Goal: Task Accomplishment & Management: Use online tool/utility

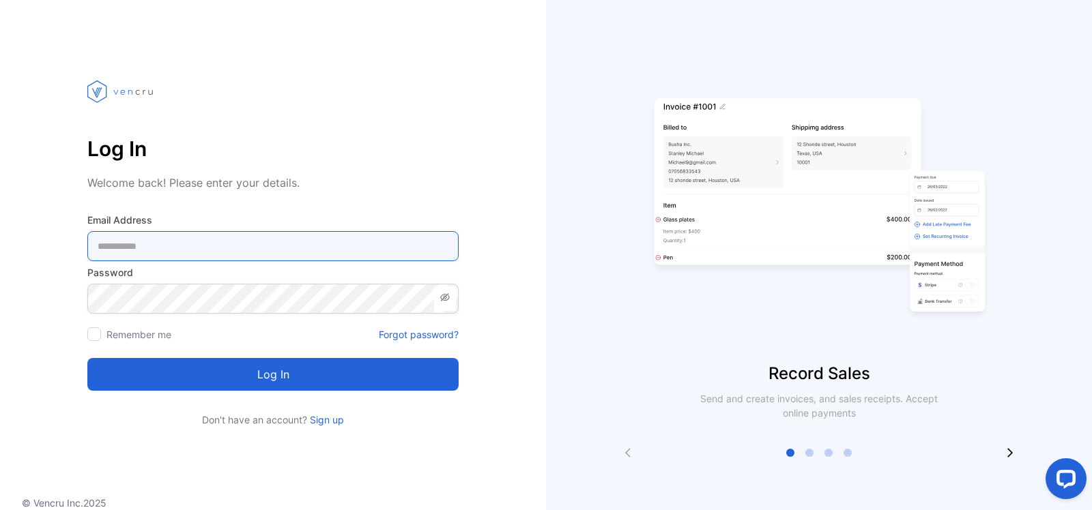
type Address-inputemail "**********"
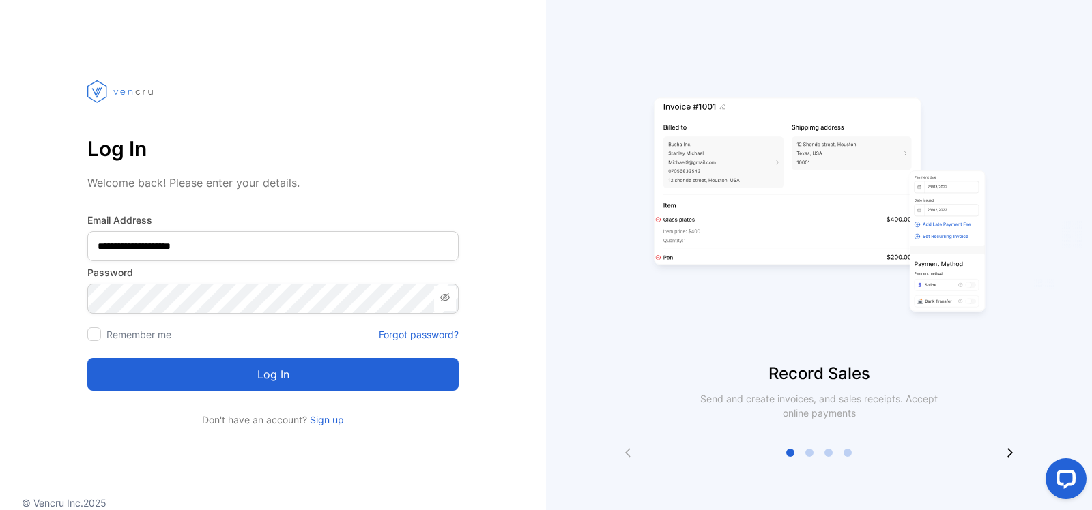
click at [272, 379] on button "Log in" at bounding box center [272, 374] width 371 height 33
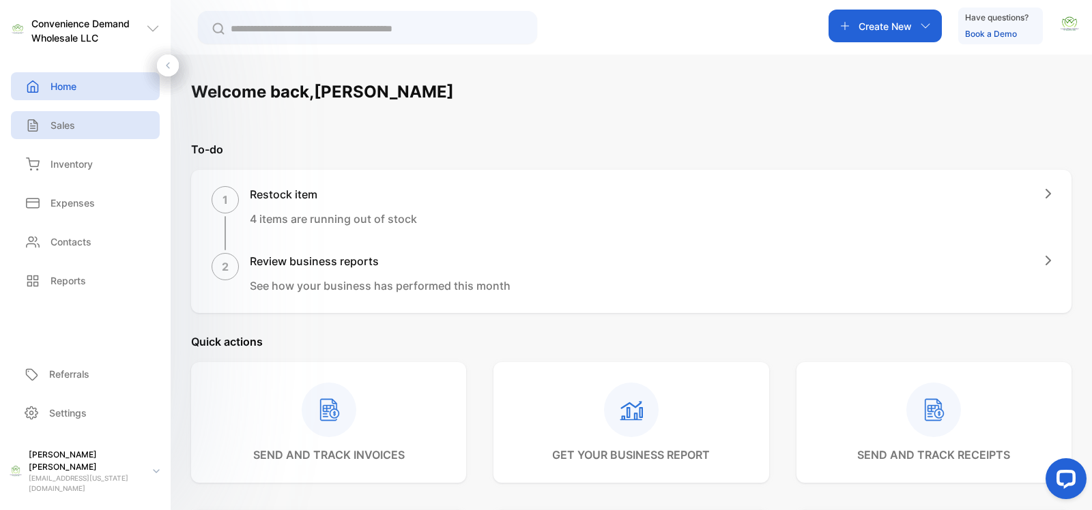
click at [62, 126] on p "Sales" at bounding box center [62, 125] width 25 height 14
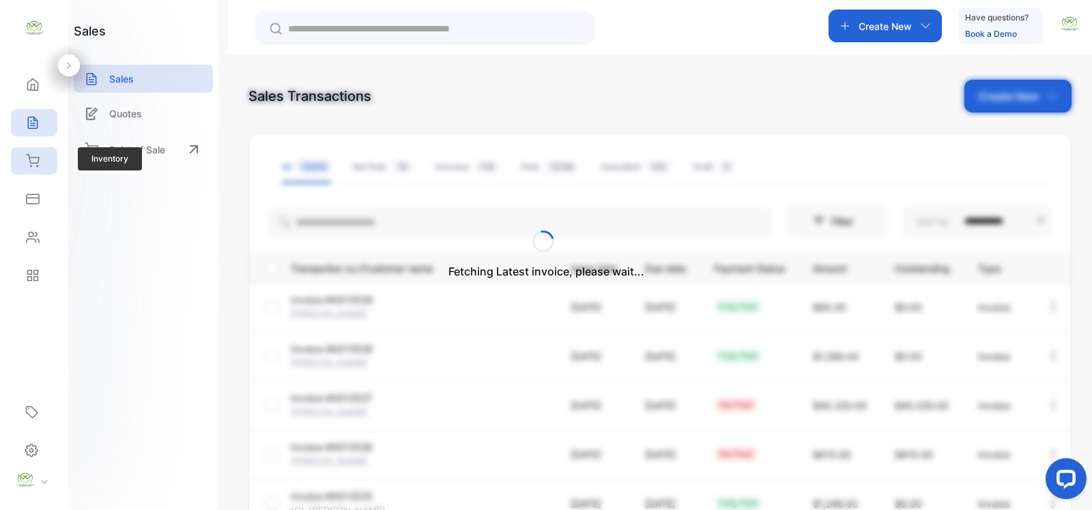
click at [32, 161] on icon at bounding box center [33, 161] width 14 height 14
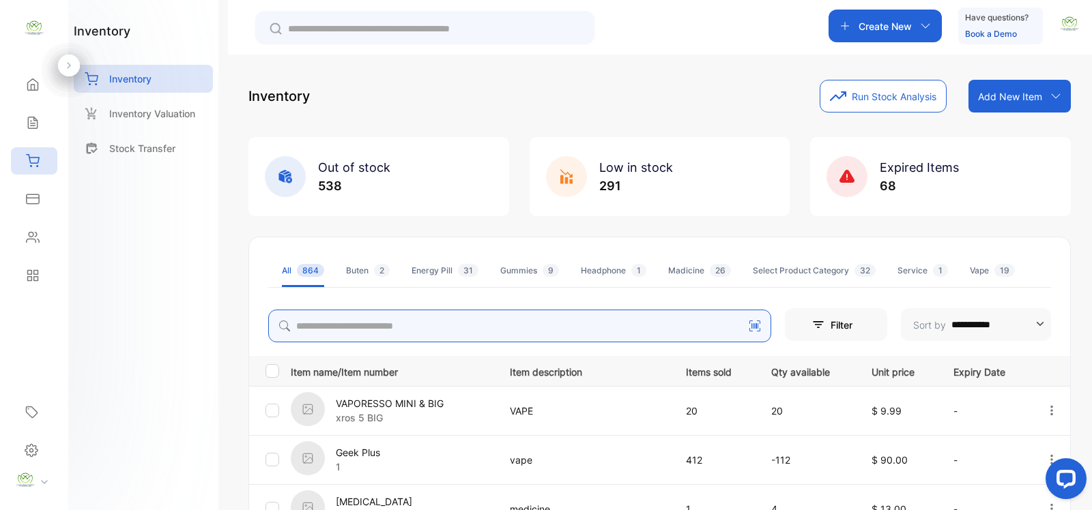
click at [328, 327] on input "search" at bounding box center [519, 326] width 503 height 33
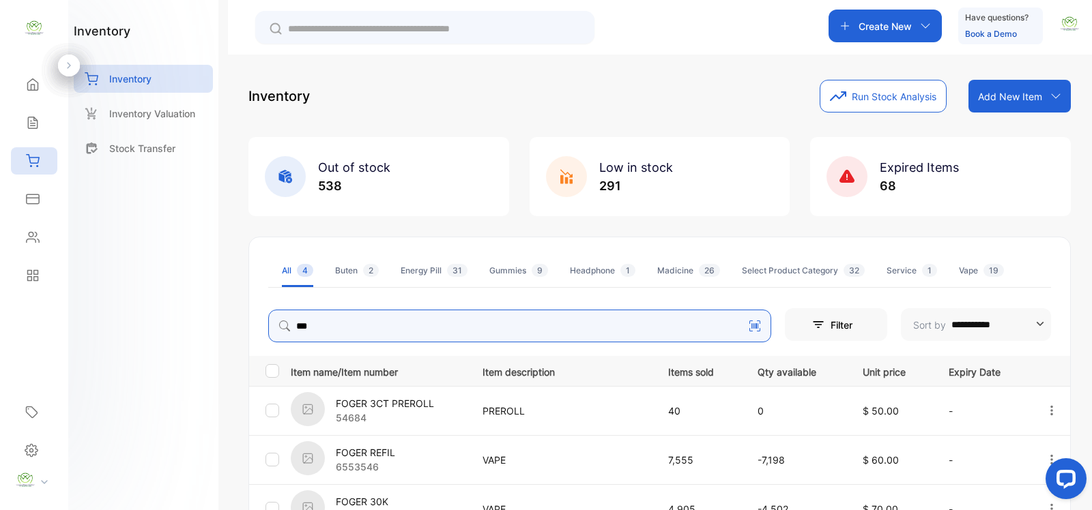
scroll to position [188, 0]
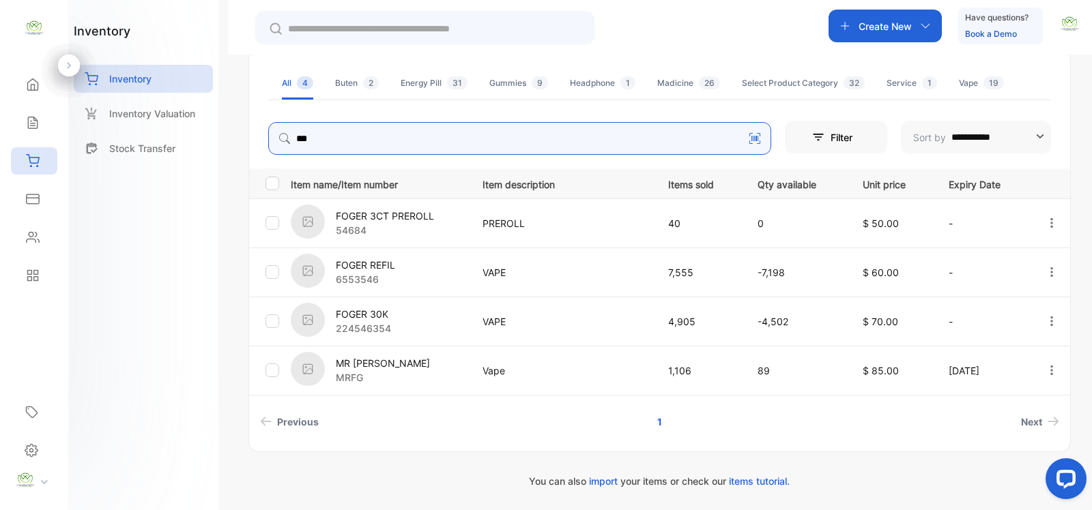
type input "***"
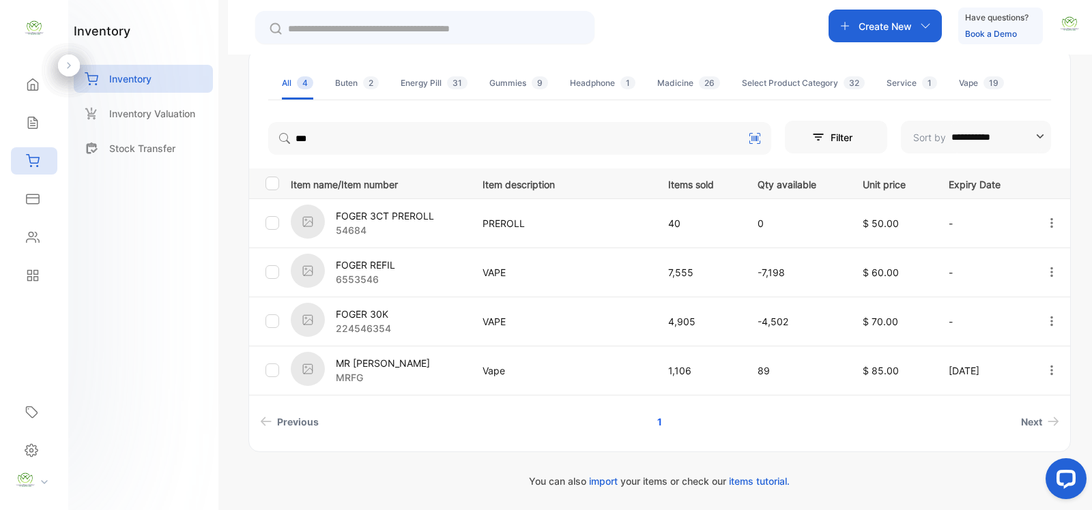
click at [130, 297] on div "inventory Inventory Inventory Valuation Stock Transfer" at bounding box center [143, 255] width 150 height 510
click at [31, 128] on icon at bounding box center [32, 123] width 9 height 12
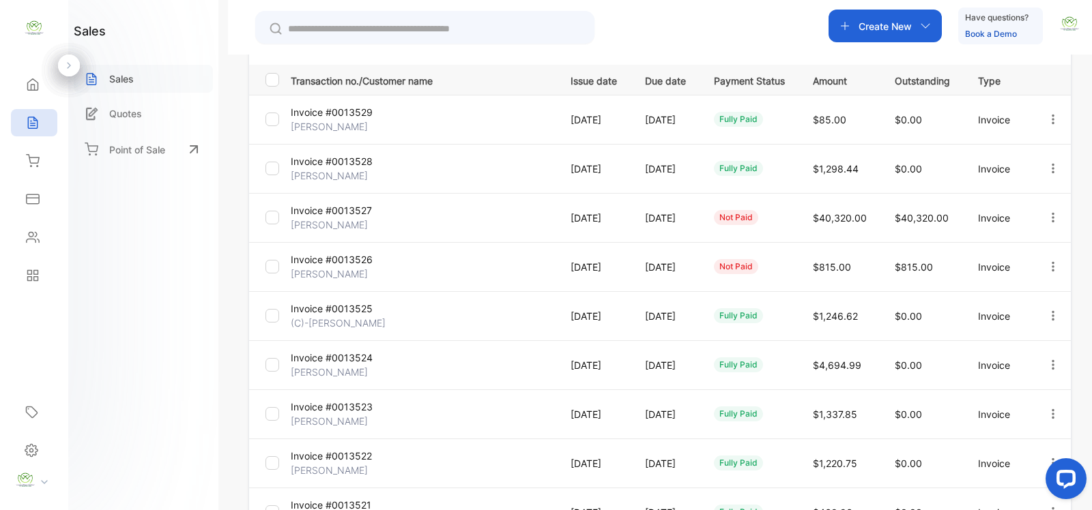
click at [131, 74] on p "Sales" at bounding box center [121, 79] width 25 height 14
click at [138, 75] on div "Sales" at bounding box center [143, 79] width 139 height 28
click at [889, 23] on p "Create New" at bounding box center [884, 26] width 53 height 14
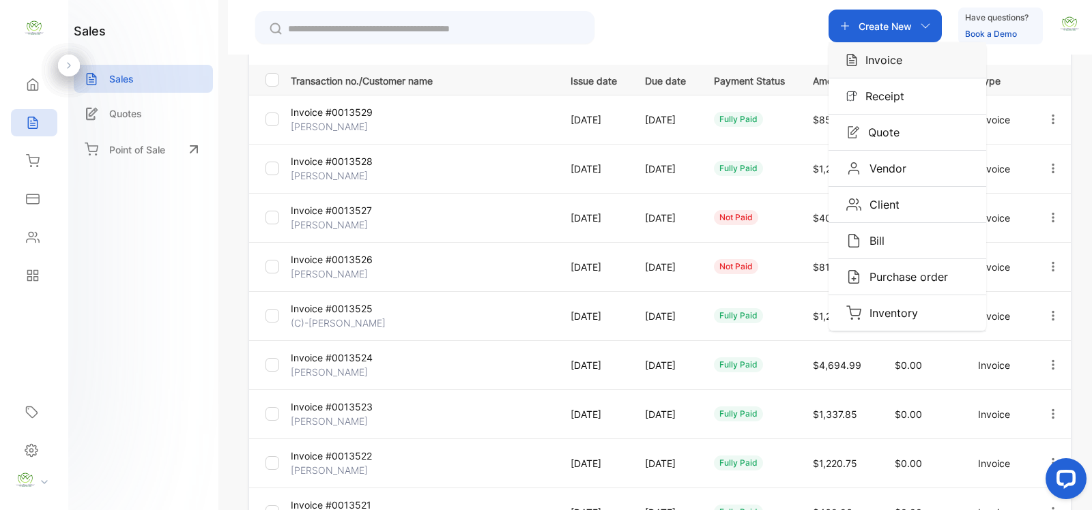
click at [904, 61] on div "Invoice" at bounding box center [907, 59] width 158 height 35
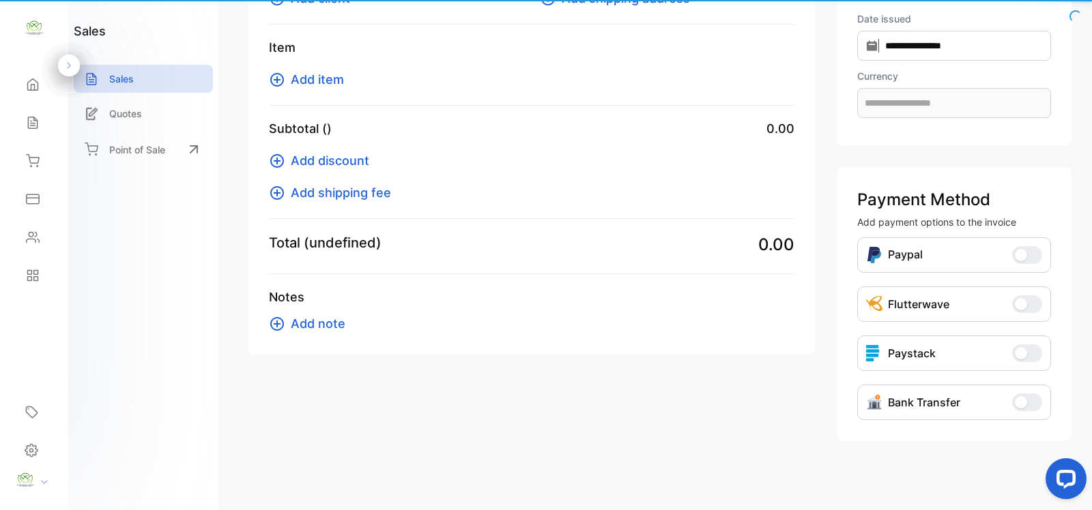
scroll to position [123, 0]
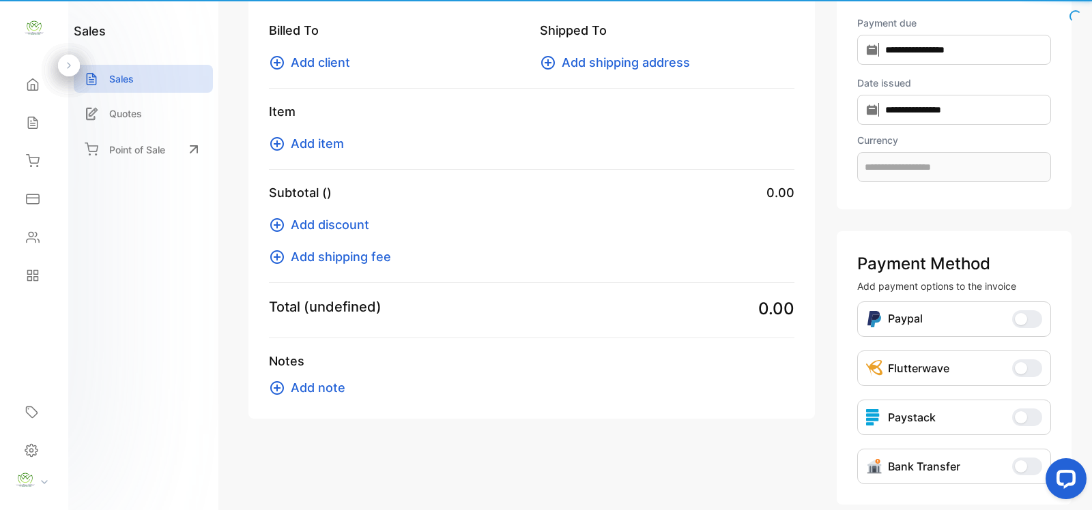
type input "**********"
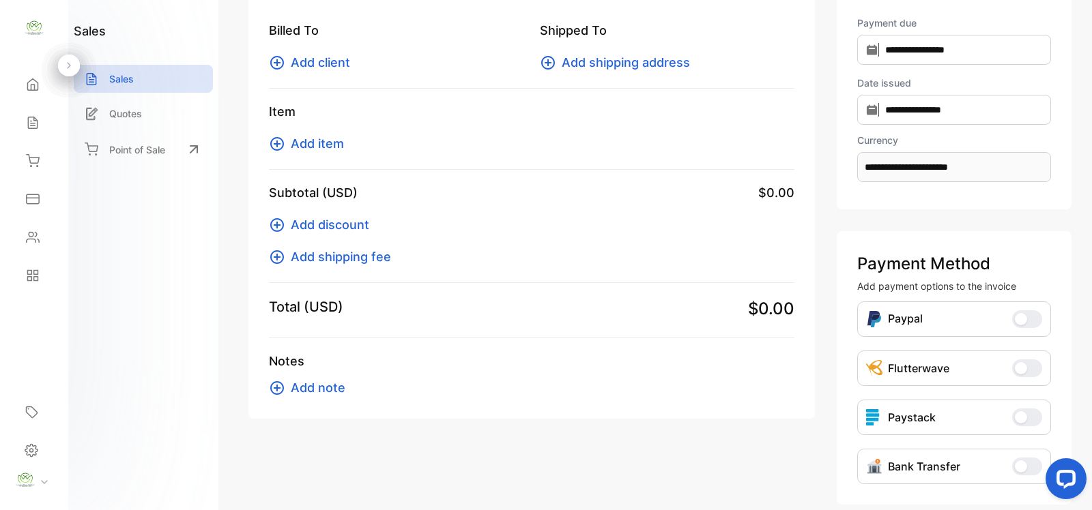
click at [322, 145] on span "Add item" at bounding box center [317, 143] width 53 height 18
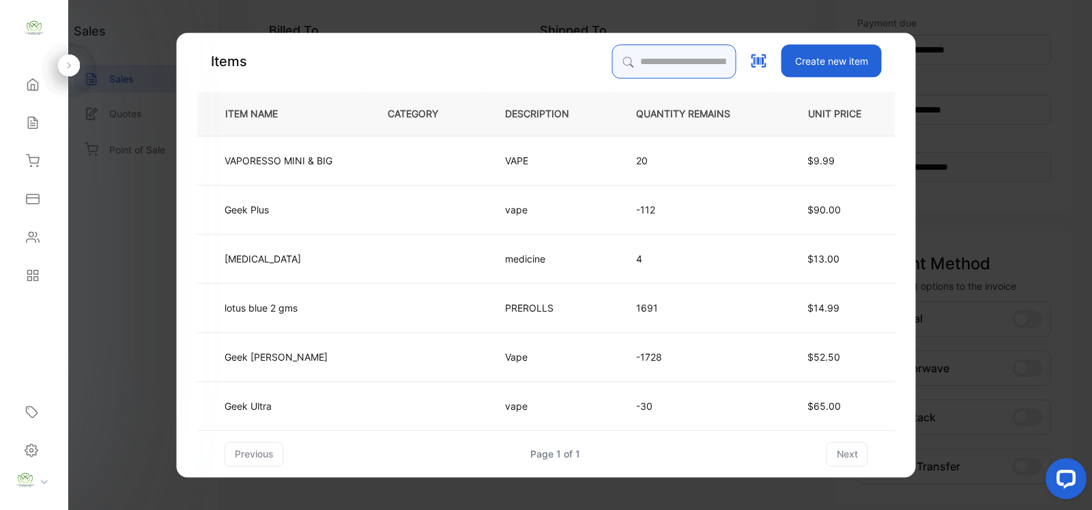
click at [612, 65] on input "search" at bounding box center [674, 61] width 124 height 34
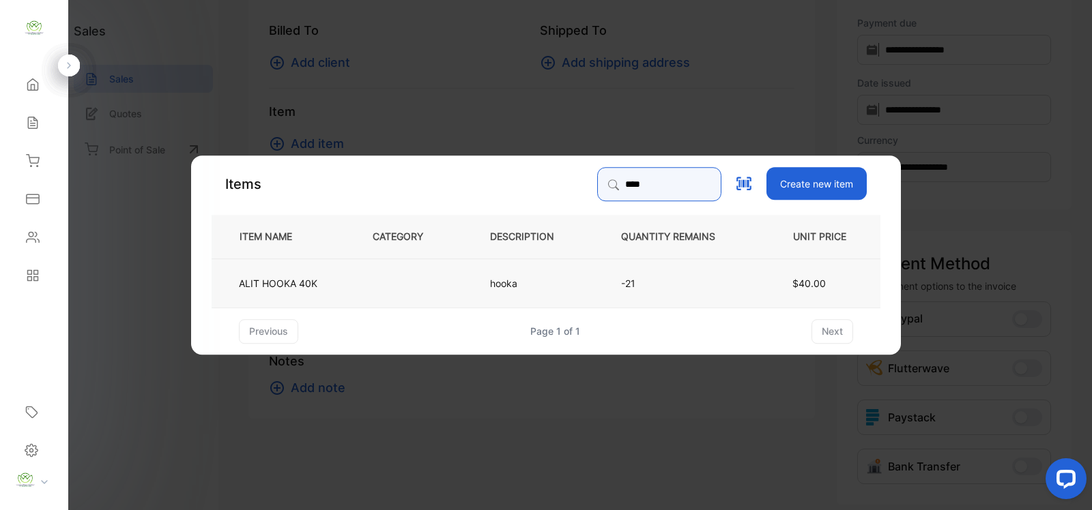
type input "****"
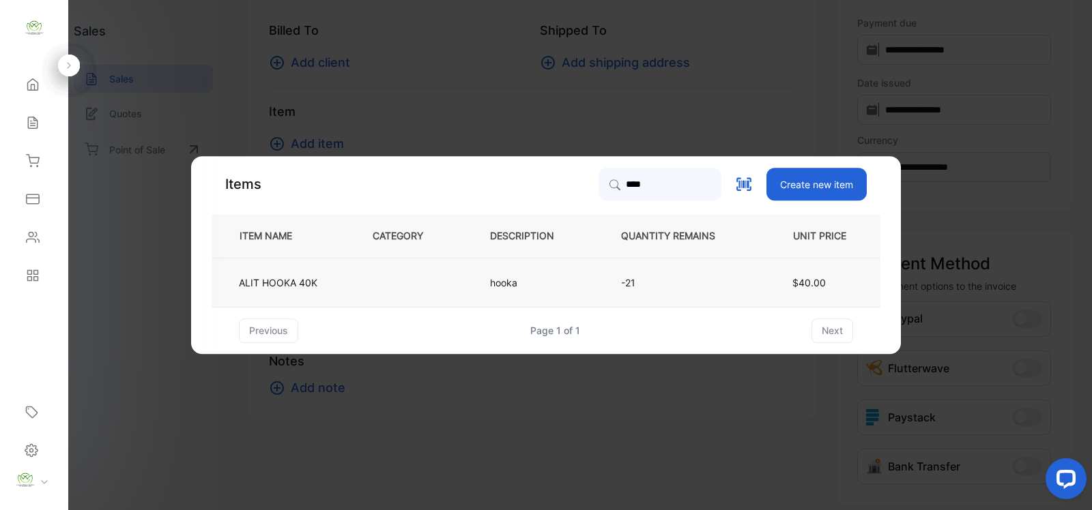
click at [503, 280] on p "hooka" at bounding box center [508, 283] width 36 height 14
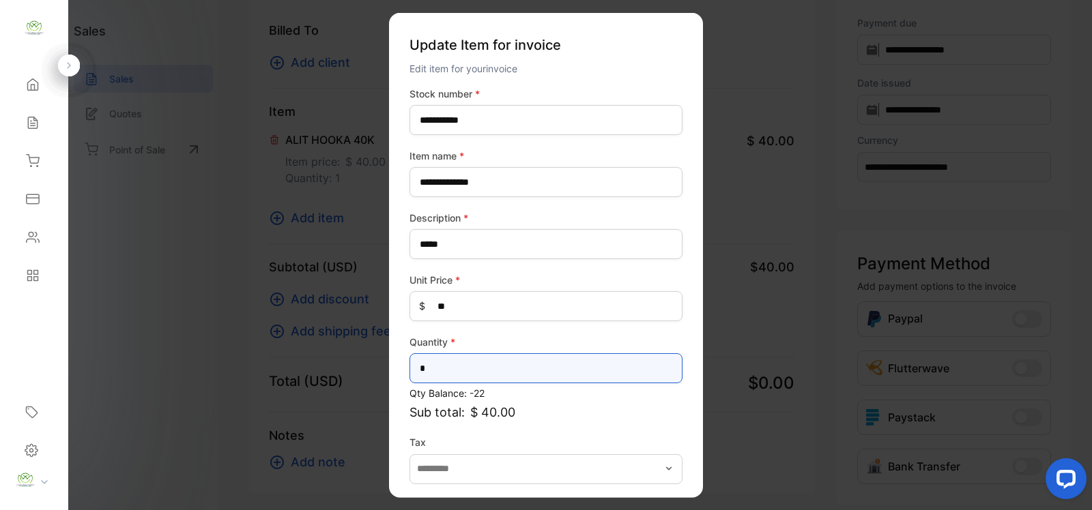
click at [432, 368] on input "*" at bounding box center [545, 368] width 273 height 30
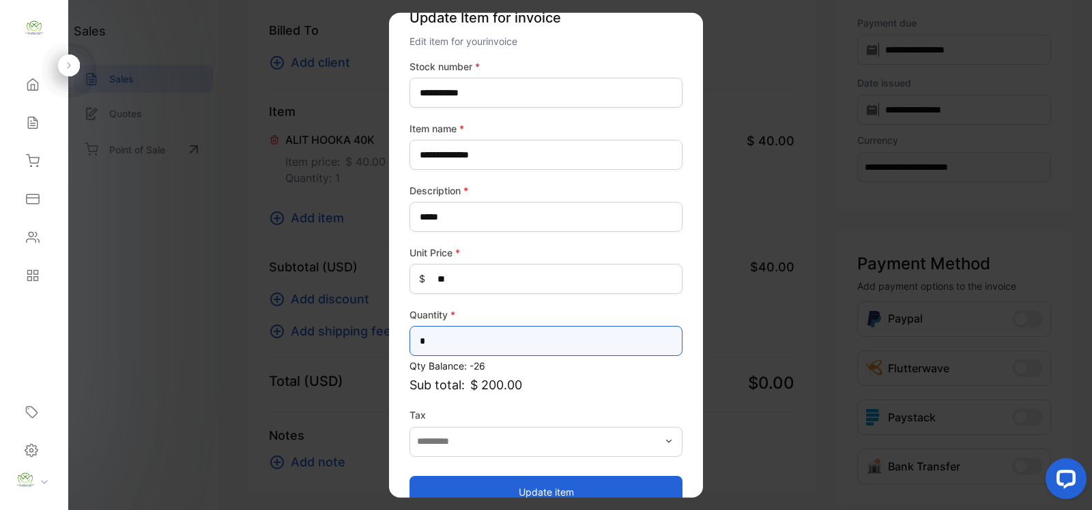
scroll to position [53, 0]
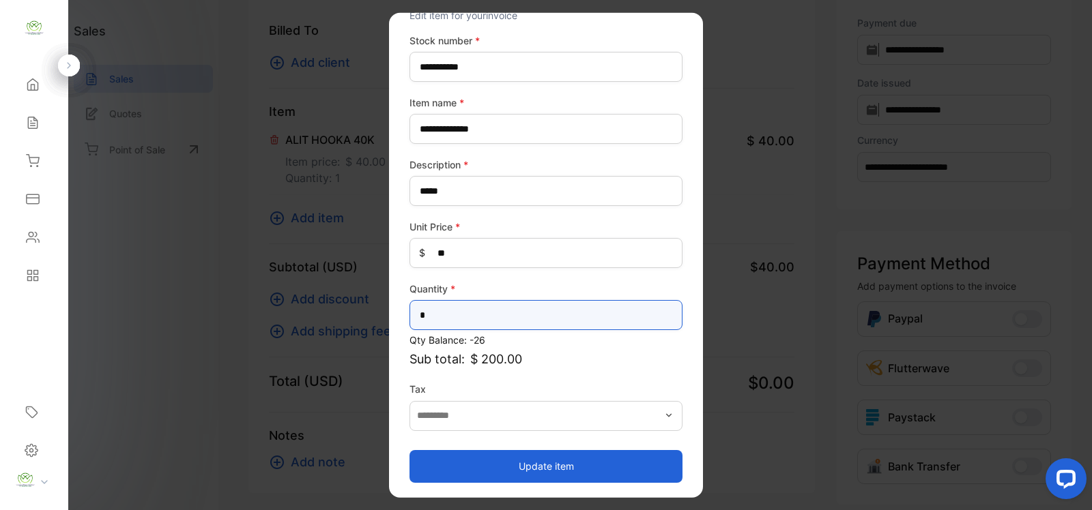
type input "*"
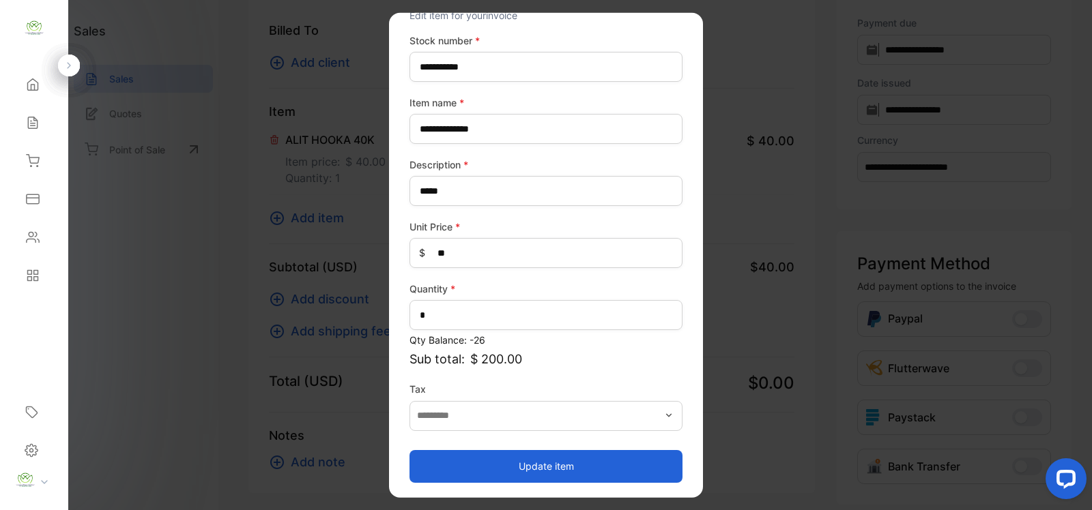
click at [561, 465] on button "Update item" at bounding box center [545, 466] width 273 height 33
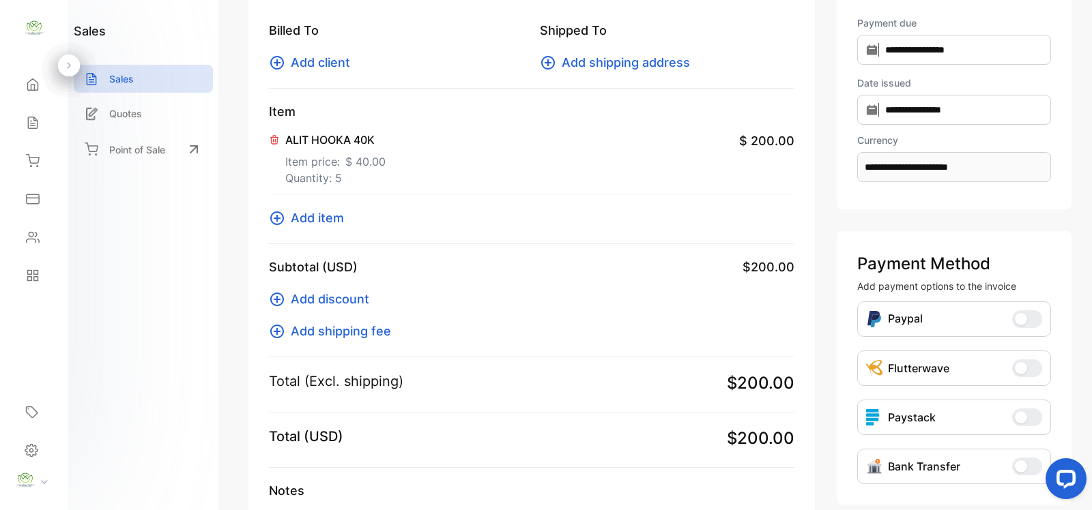
click at [316, 219] on span "Add item" at bounding box center [317, 218] width 53 height 18
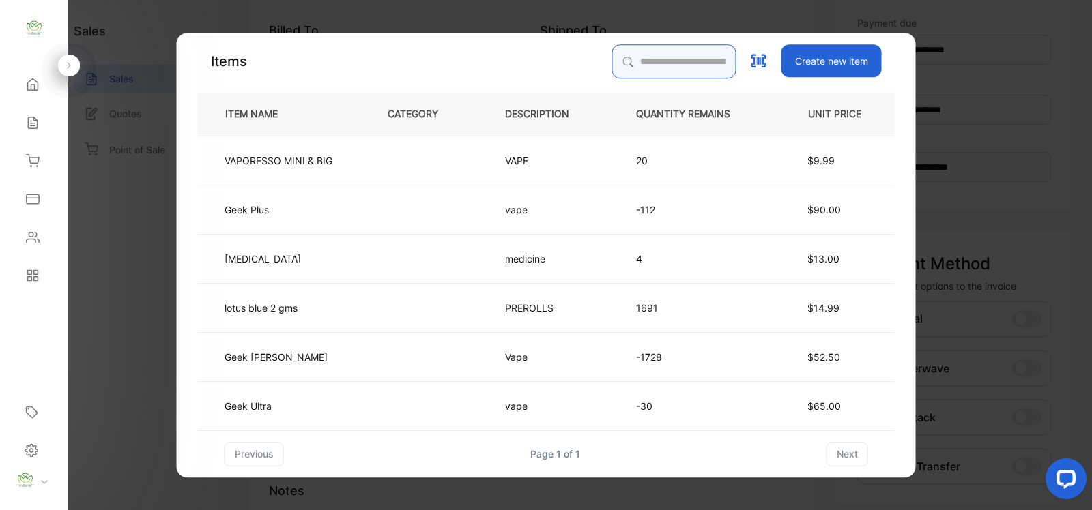
click at [635, 62] on input "search" at bounding box center [674, 61] width 124 height 34
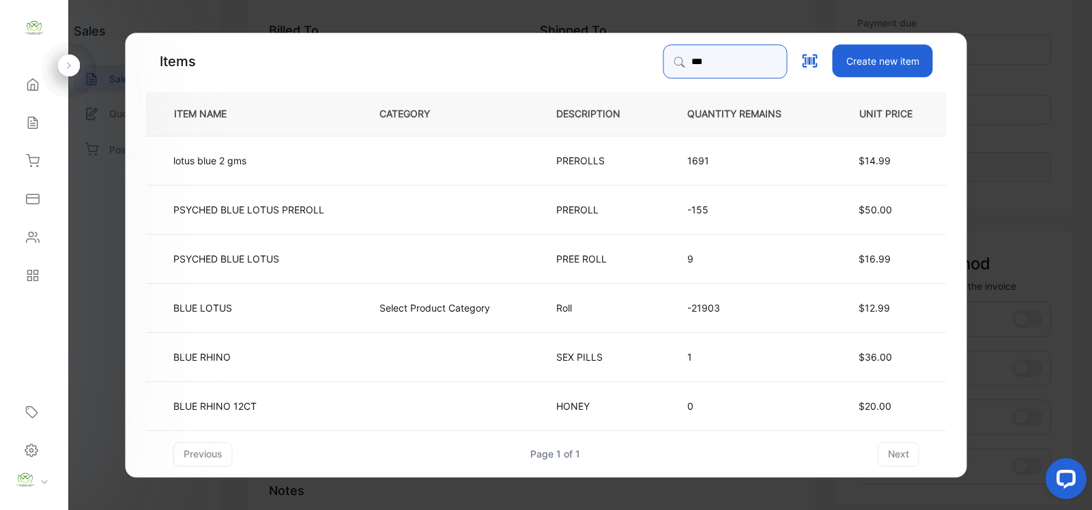
type input "*********"
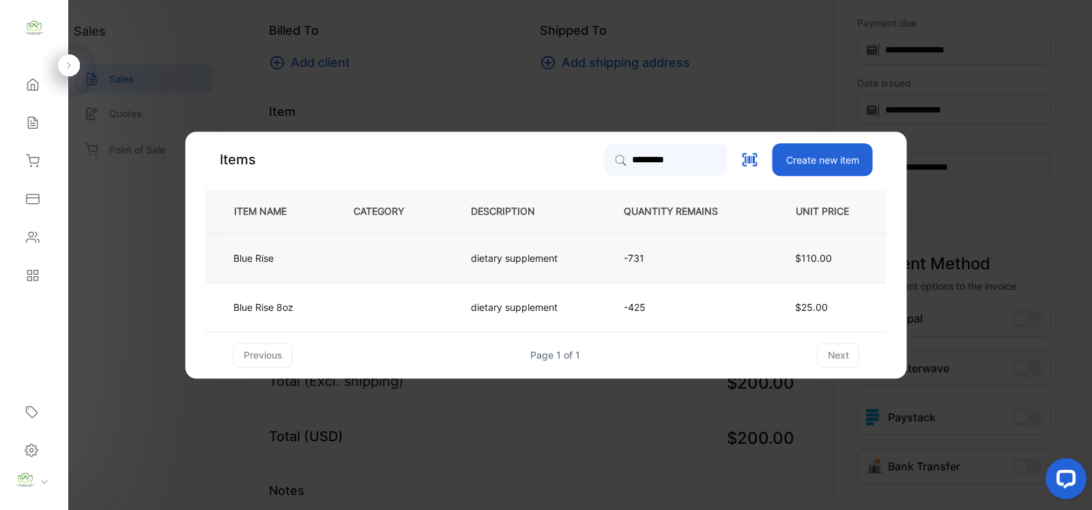
click at [690, 257] on p "-731" at bounding box center [682, 258] width 116 height 14
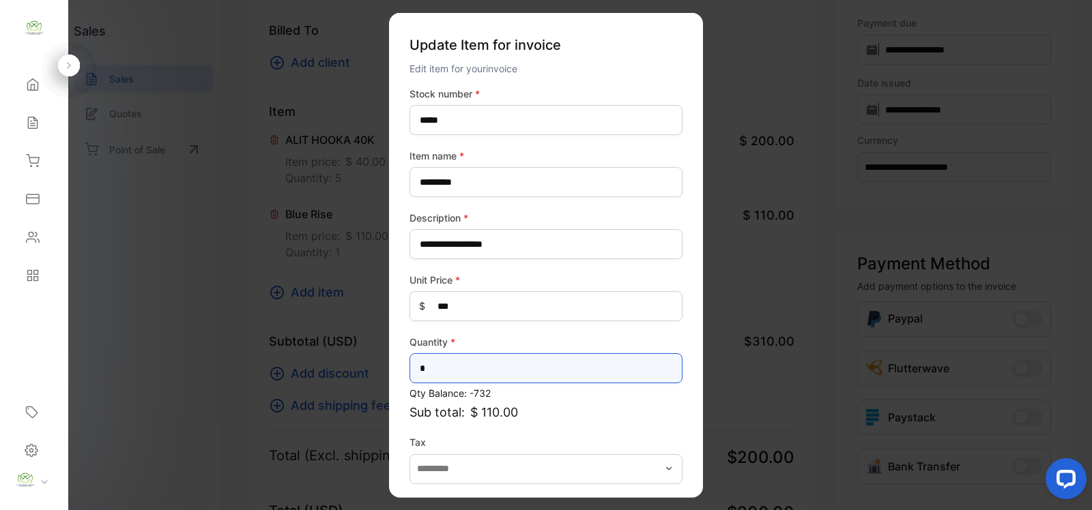
click at [439, 364] on input "*" at bounding box center [545, 368] width 273 height 30
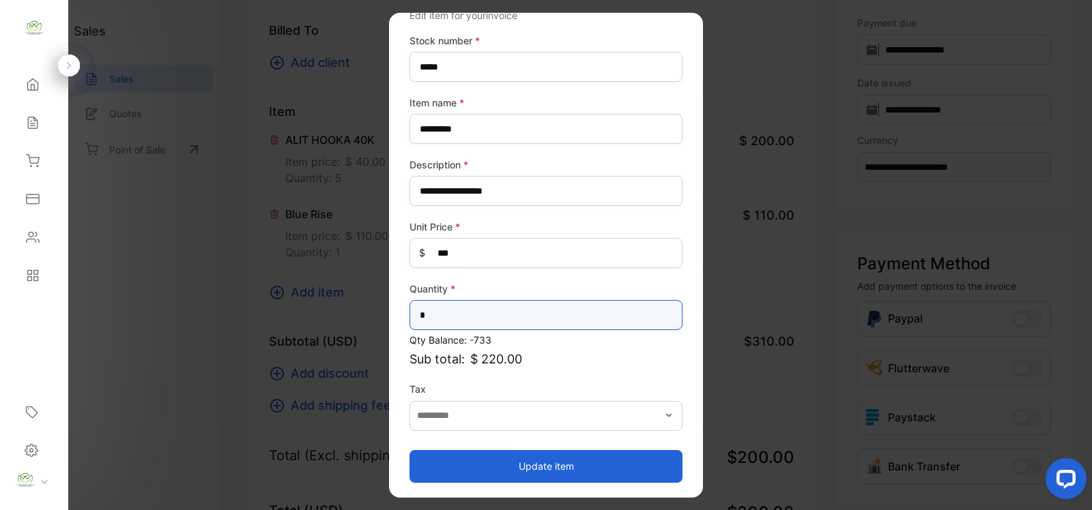
type input "*"
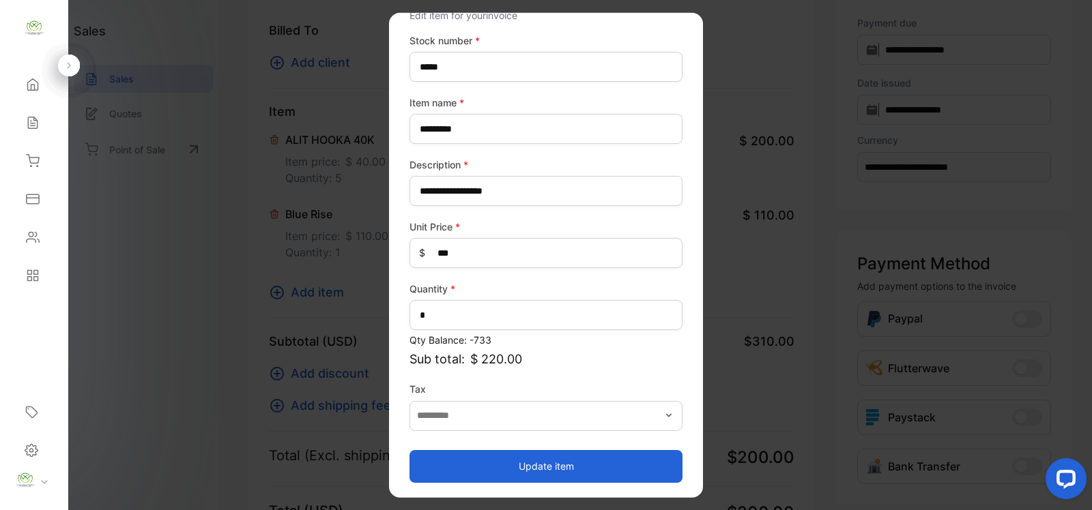
click at [541, 465] on button "Update item" at bounding box center [545, 466] width 273 height 33
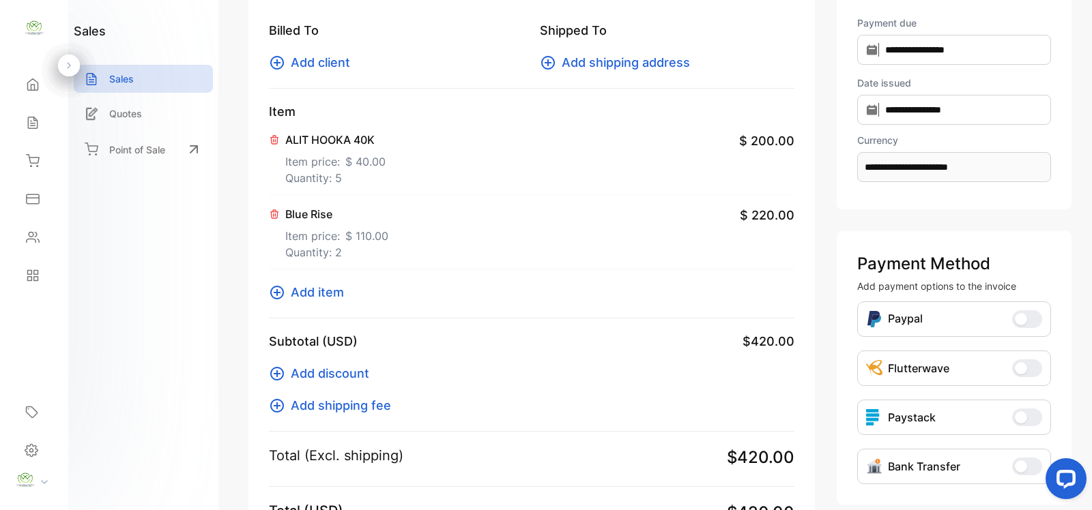
click at [316, 290] on span "Add item" at bounding box center [317, 292] width 53 height 18
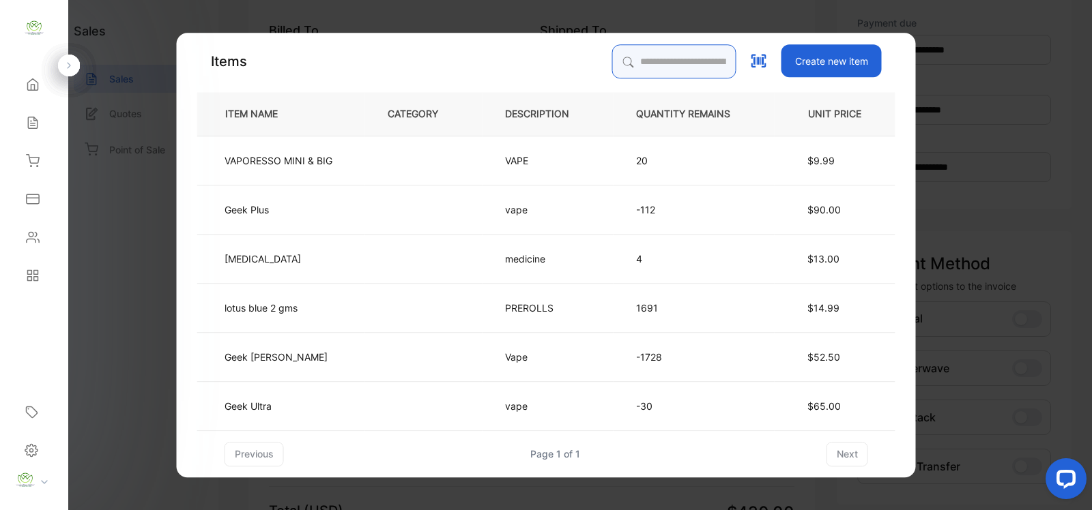
click at [614, 63] on input "search" at bounding box center [674, 61] width 124 height 34
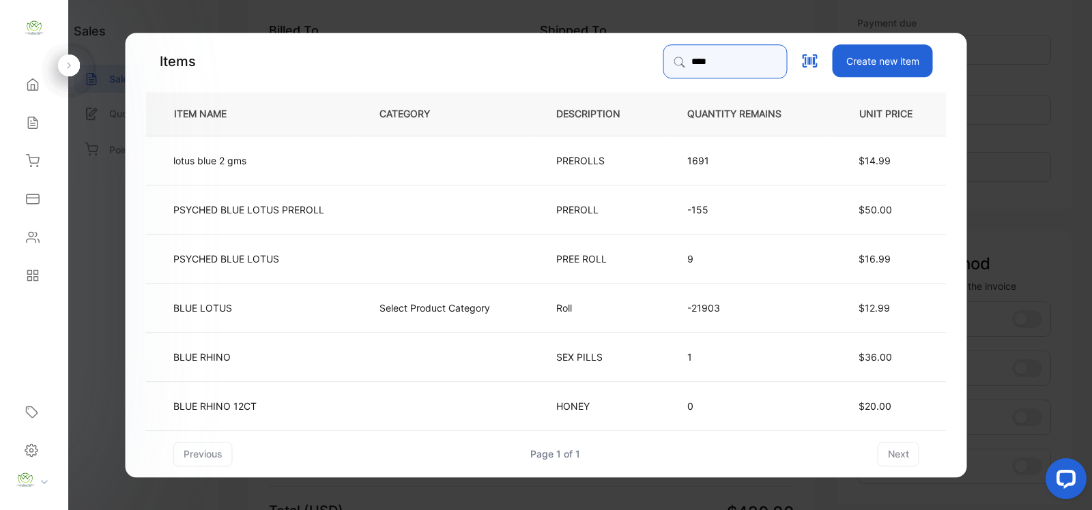
type input "*********"
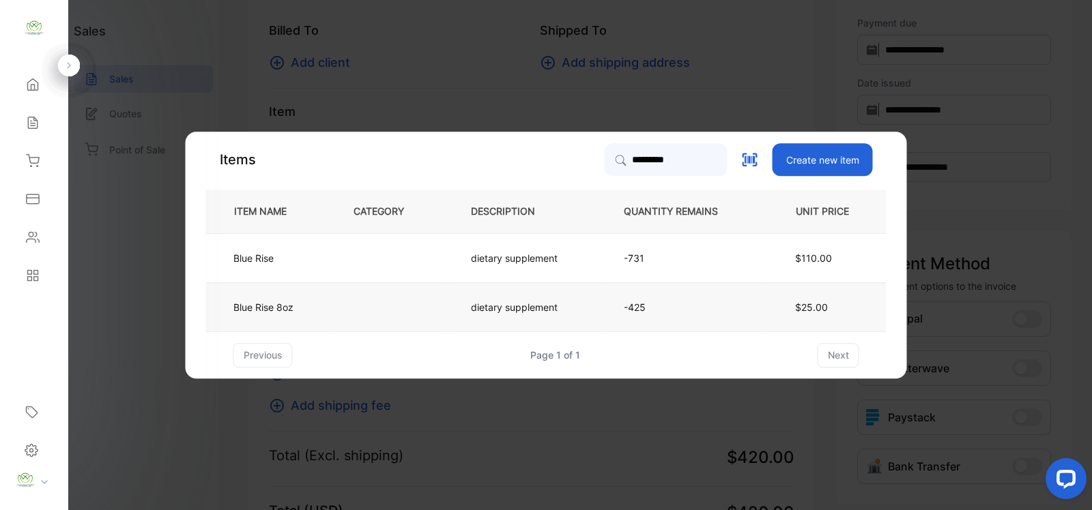
click at [434, 311] on td at bounding box center [389, 306] width 117 height 49
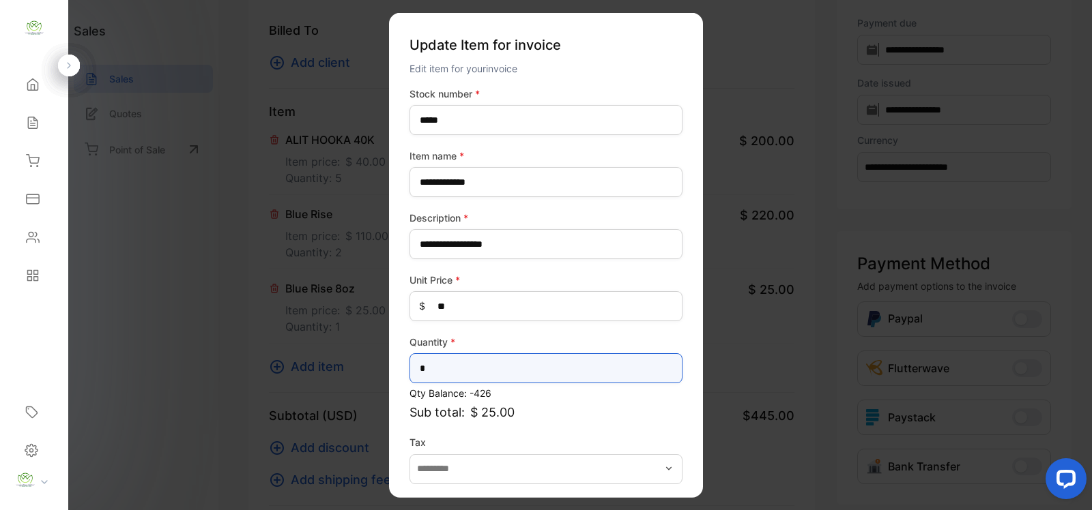
click at [435, 373] on input "*" at bounding box center [545, 368] width 273 height 30
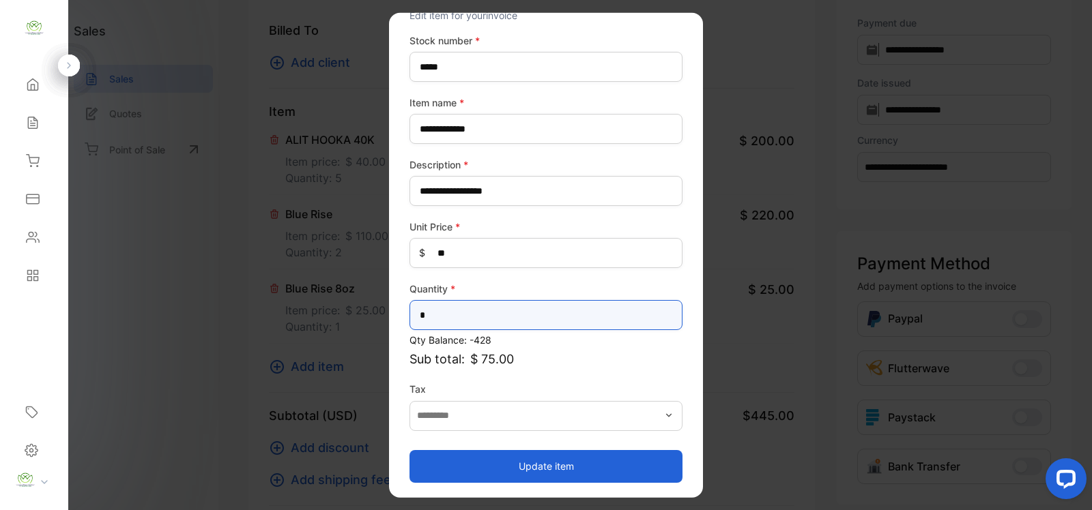
type input "*"
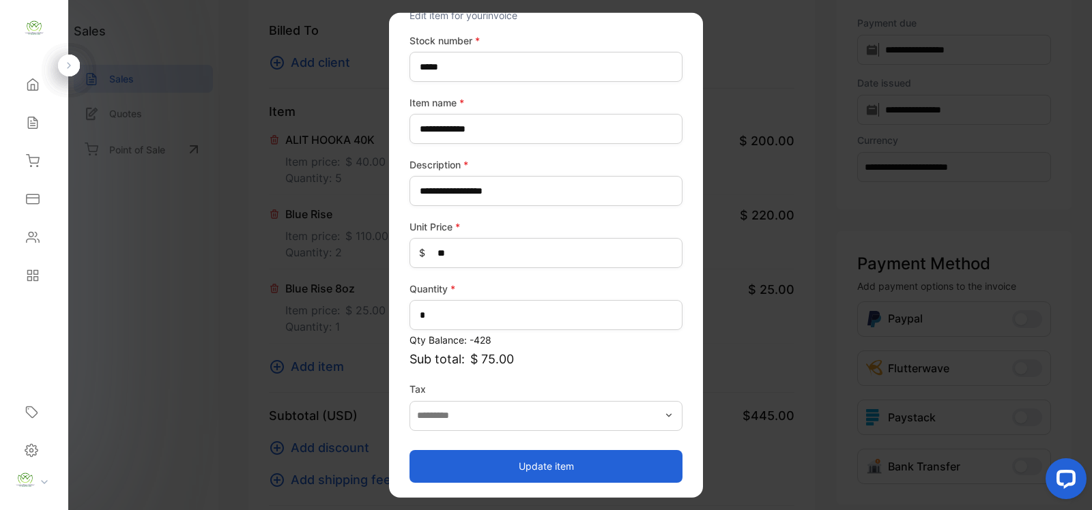
click at [572, 463] on button "Update item" at bounding box center [545, 466] width 273 height 33
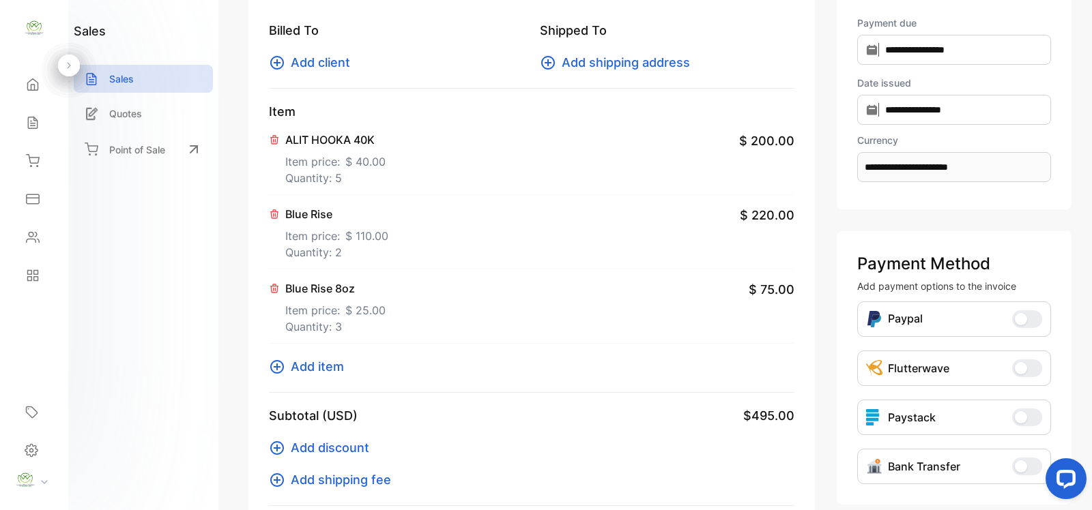
click at [329, 366] on span "Add item" at bounding box center [317, 366] width 53 height 18
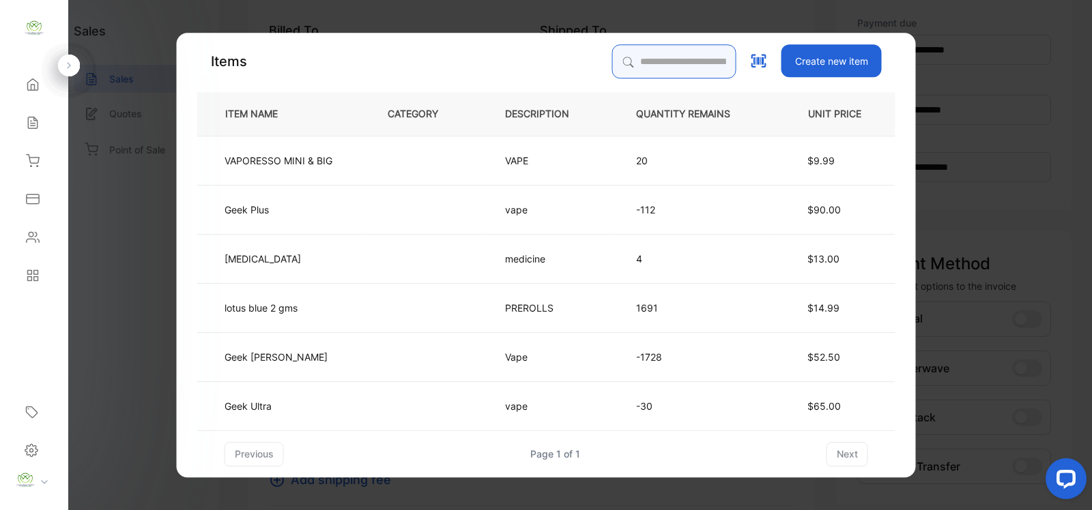
click at [626, 68] on input "search" at bounding box center [674, 61] width 124 height 34
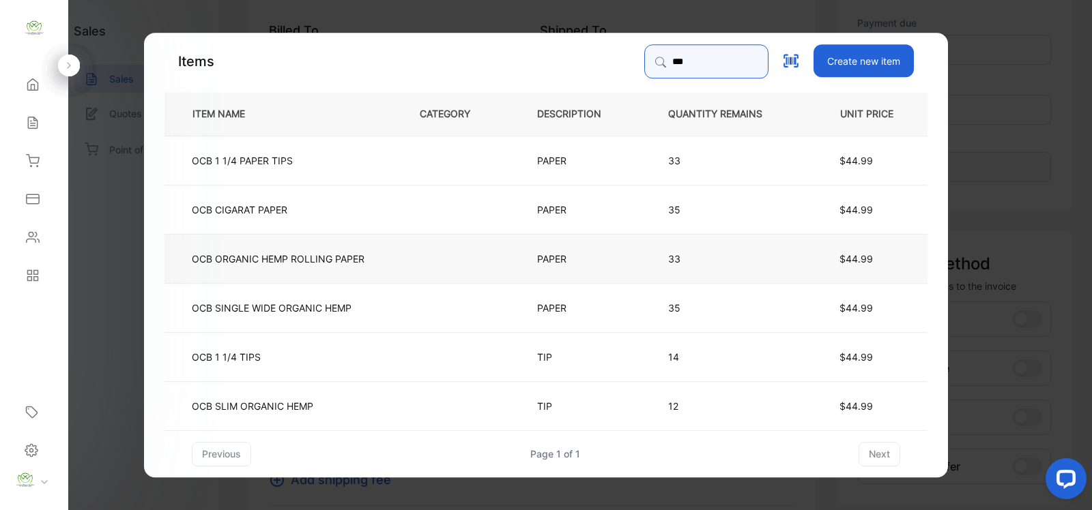
type input "***"
click at [390, 260] on td "OCB ORGANIC HEMP ROLLING PAPER" at bounding box center [280, 257] width 233 height 49
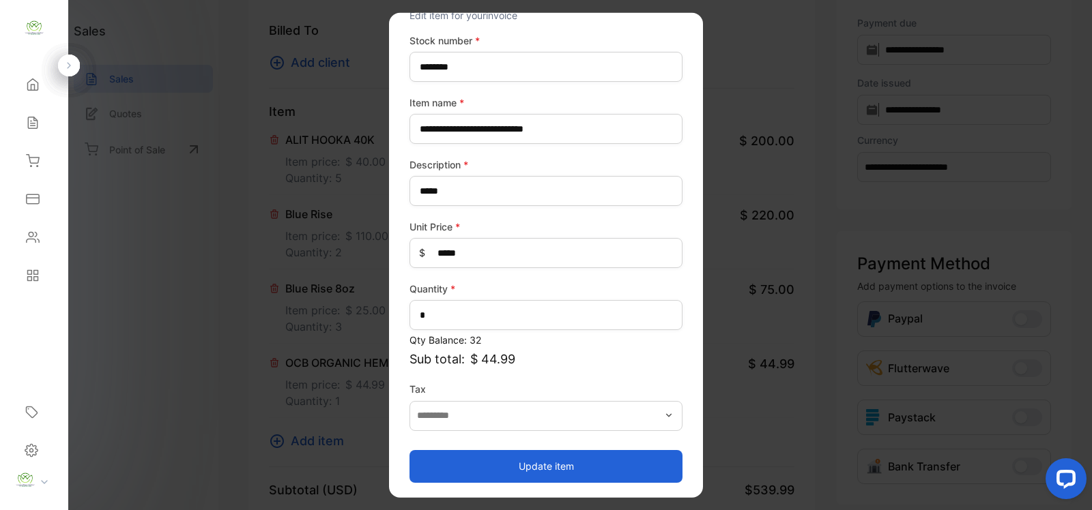
click at [519, 465] on button "Update item" at bounding box center [545, 466] width 273 height 33
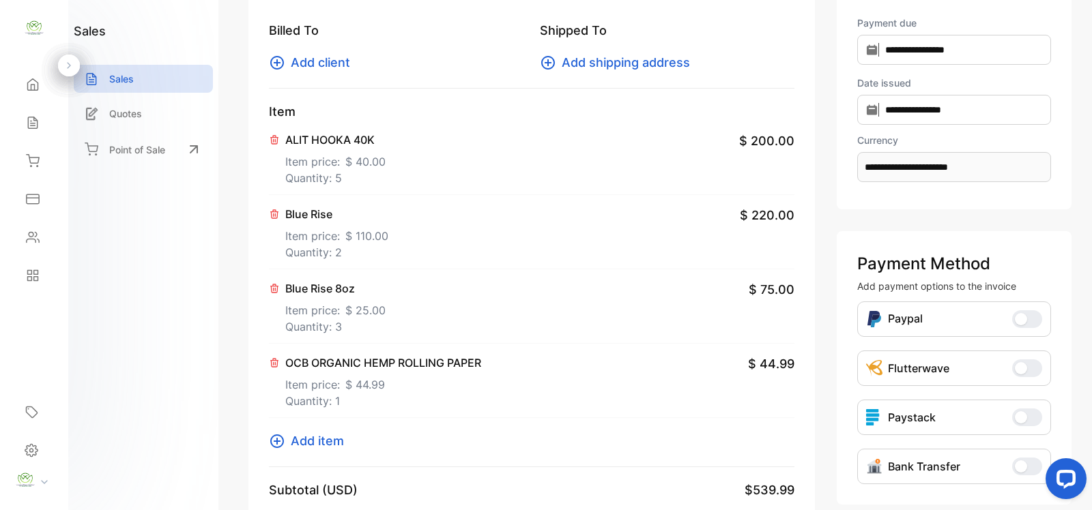
click at [308, 445] on span "Add item" at bounding box center [317, 441] width 53 height 18
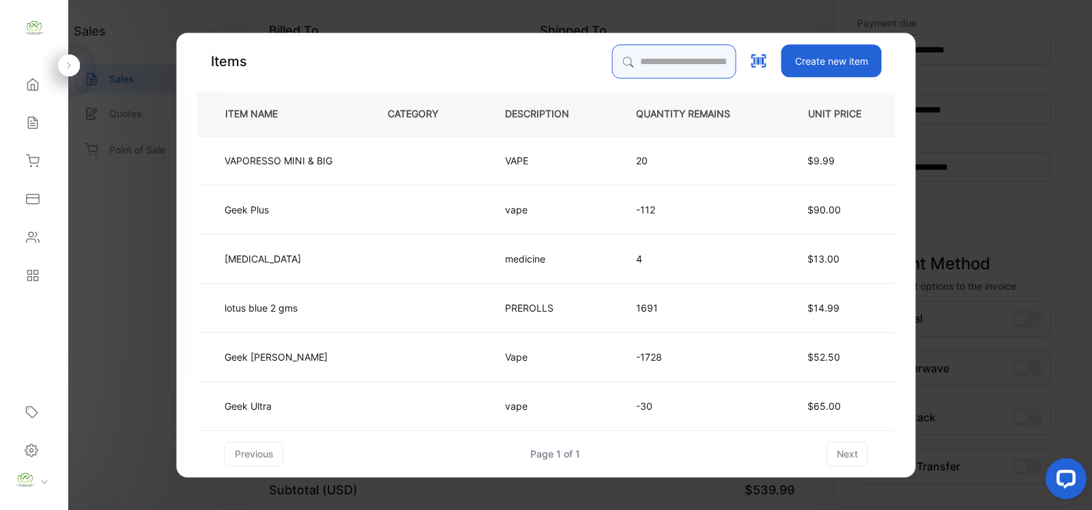
click at [622, 66] on input "search" at bounding box center [674, 61] width 124 height 34
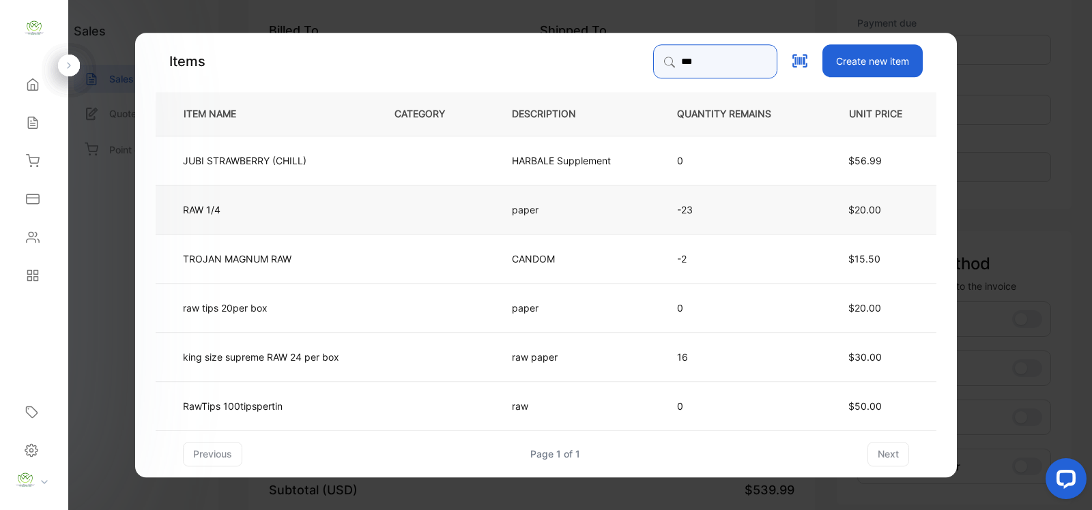
type input "***"
click at [381, 216] on td at bounding box center [430, 208] width 117 height 49
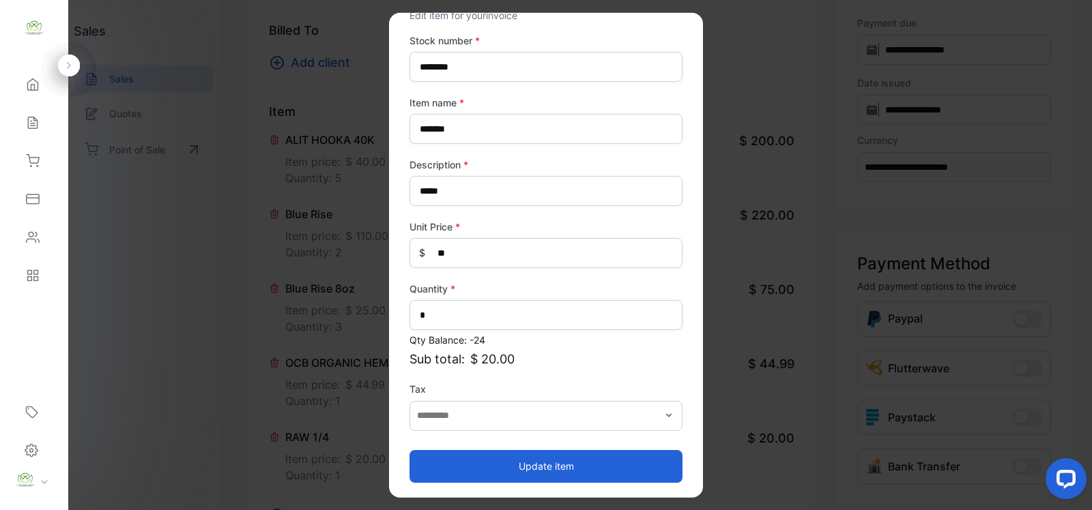
click at [572, 465] on button "Update item" at bounding box center [545, 466] width 273 height 33
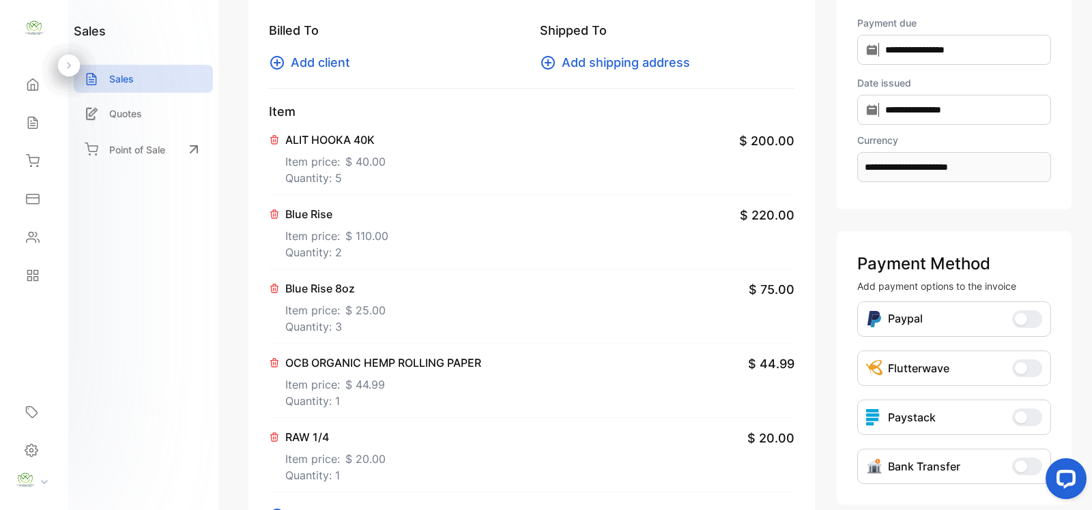
drag, startPoint x: 570, startPoint y: 362, endPoint x: 560, endPoint y: 360, distance: 10.3
click at [563, 362] on div "OCB ORGANIC HEMP ROLLING PAPER Item price: $ 44.99 Quantity: 1 $ 44.99" at bounding box center [531, 381] width 525 height 74
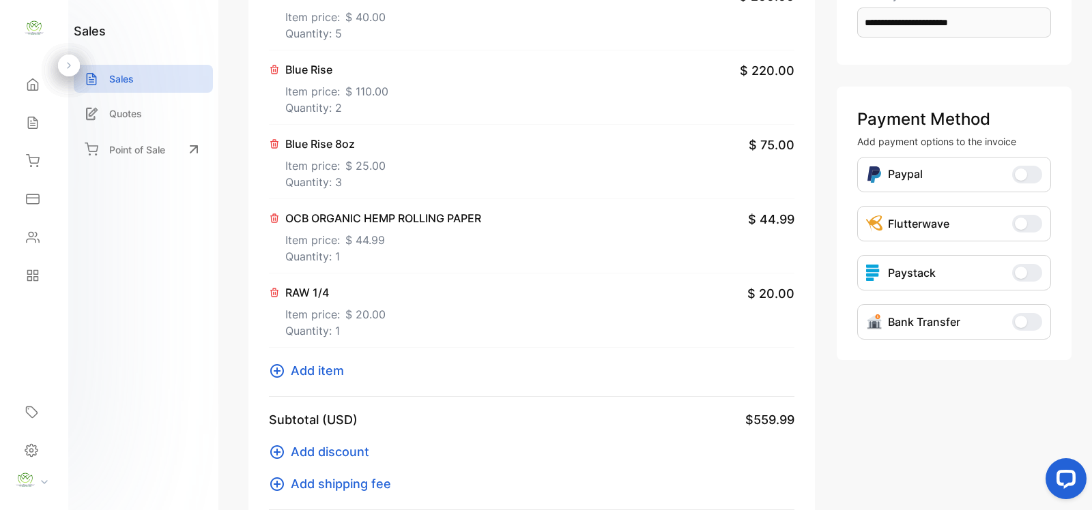
scroll to position [322, 0]
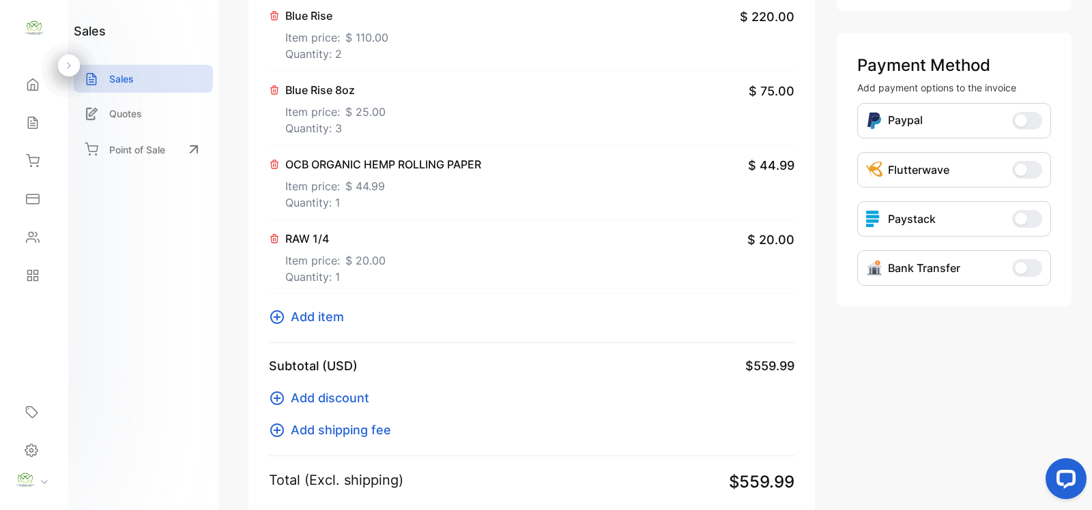
click at [332, 318] on span "Add item" at bounding box center [317, 317] width 53 height 18
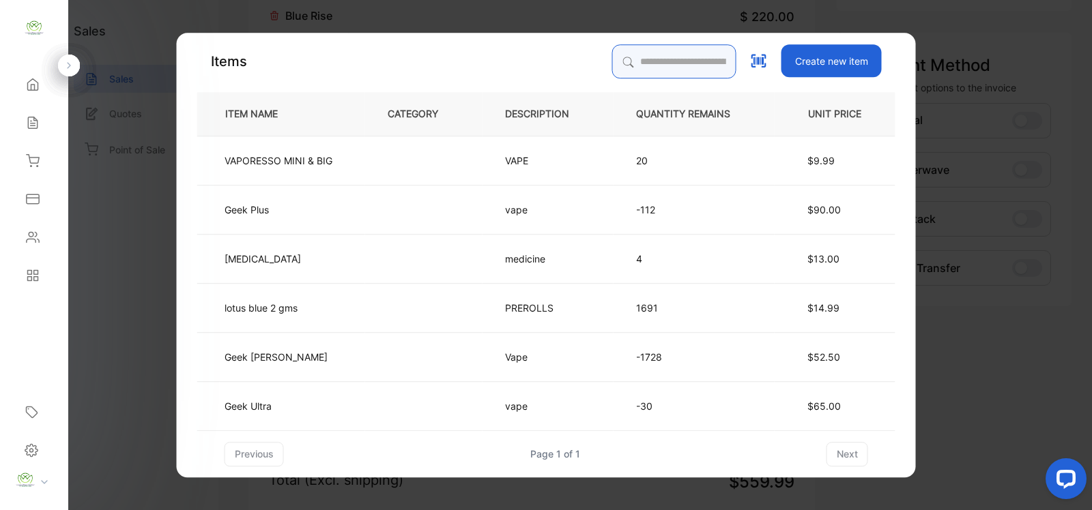
click at [616, 58] on input "search" at bounding box center [674, 61] width 124 height 34
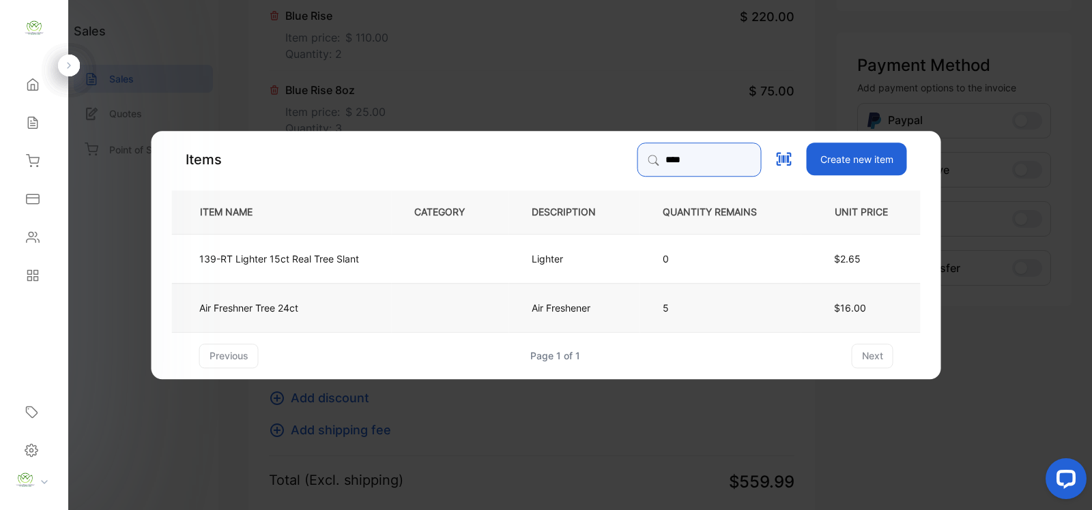
type input "****"
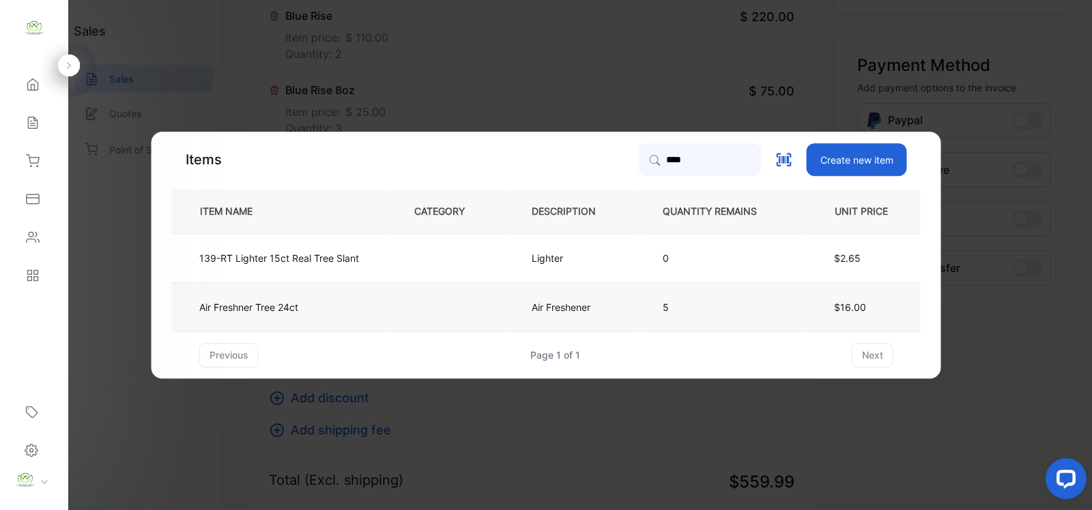
click at [468, 312] on td at bounding box center [450, 306] width 117 height 49
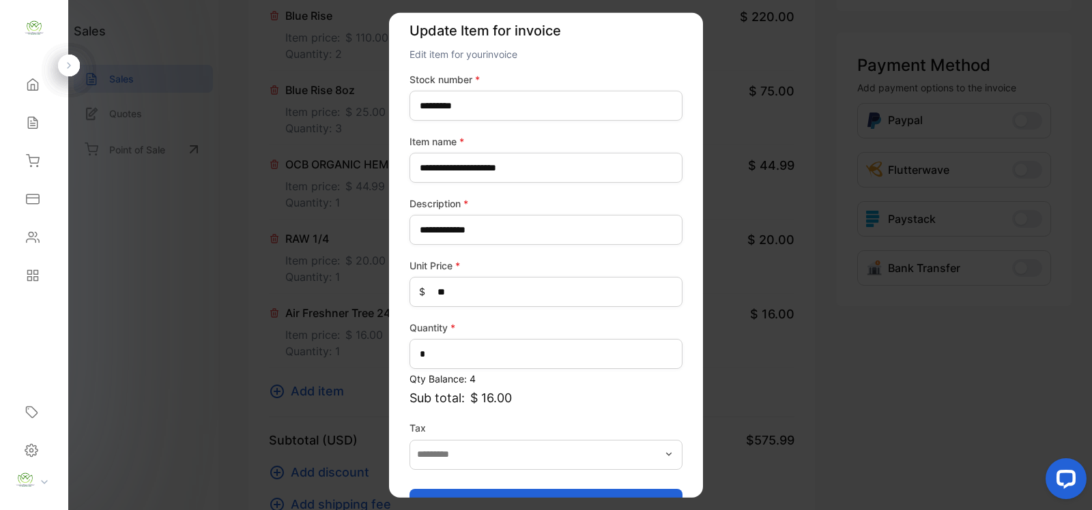
scroll to position [53, 0]
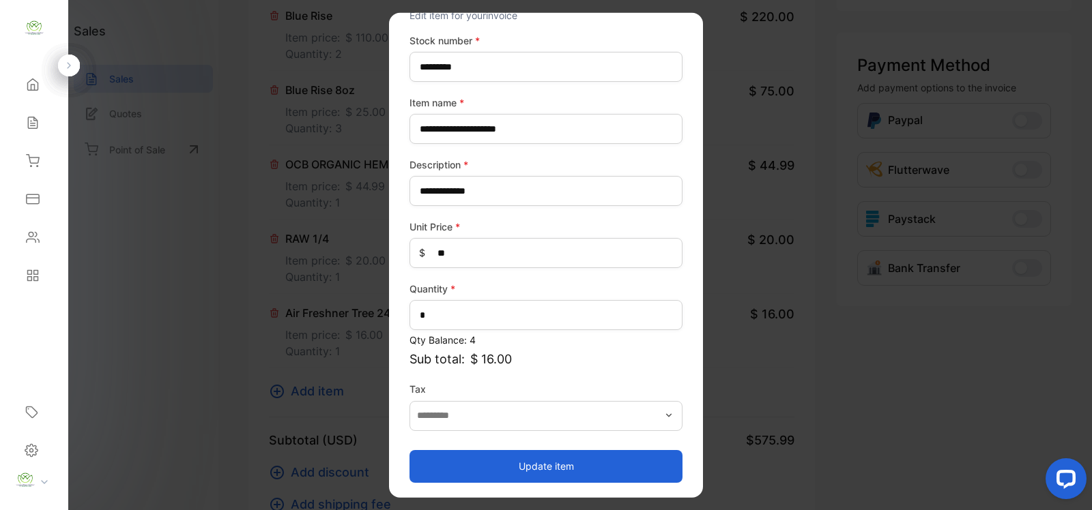
click at [544, 464] on button "Update item" at bounding box center [545, 466] width 273 height 33
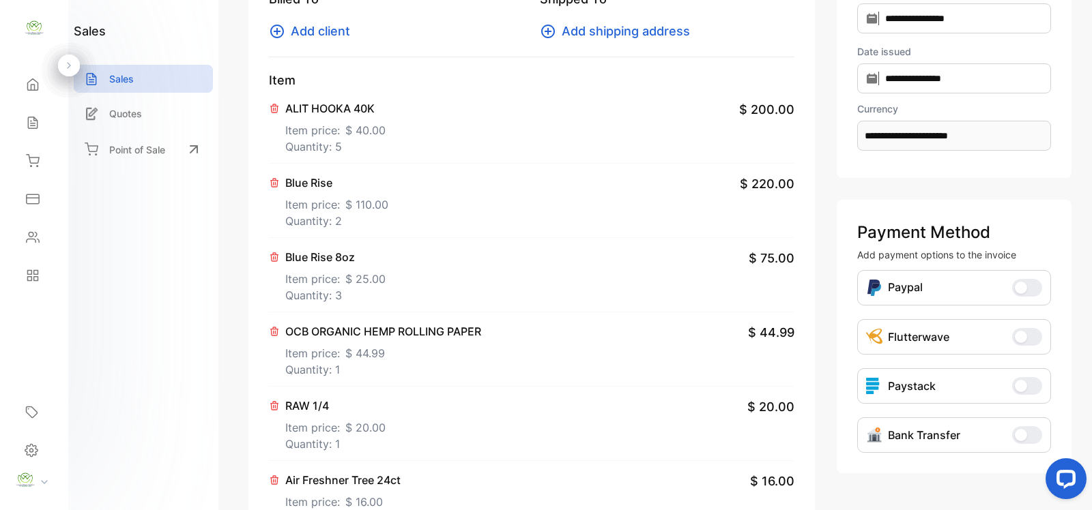
scroll to position [0, 0]
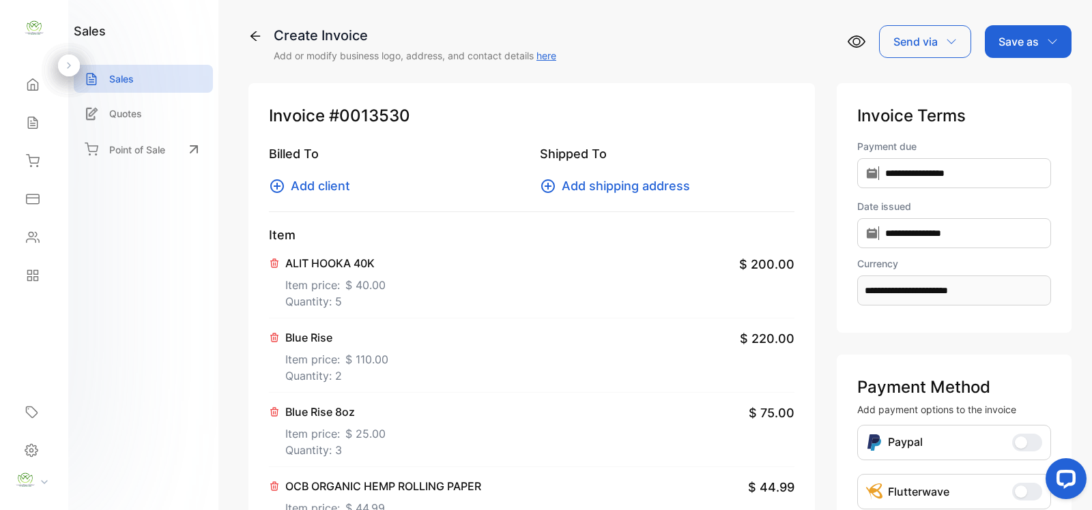
click at [341, 186] on span "Add client" at bounding box center [320, 186] width 59 height 18
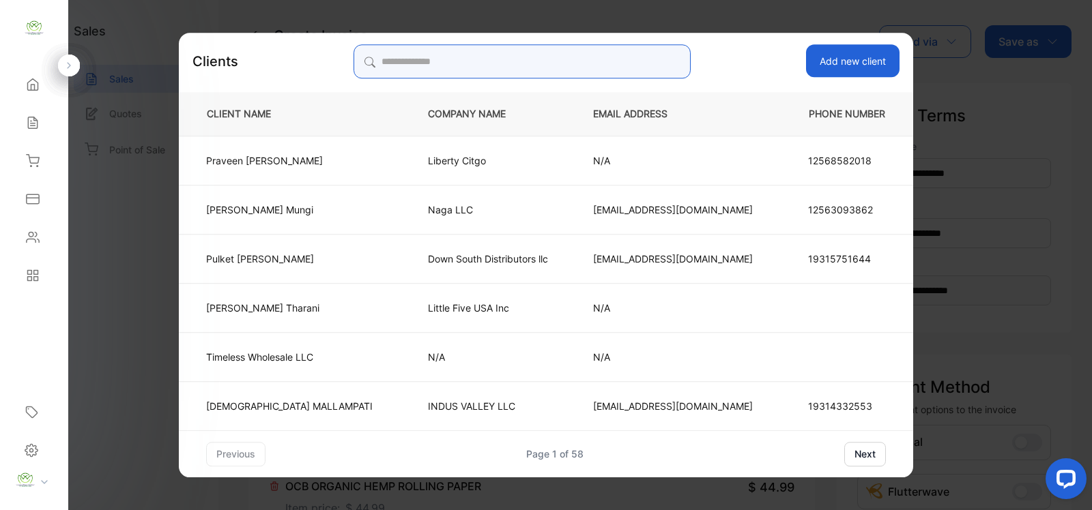
click at [416, 61] on input "search" at bounding box center [521, 61] width 336 height 34
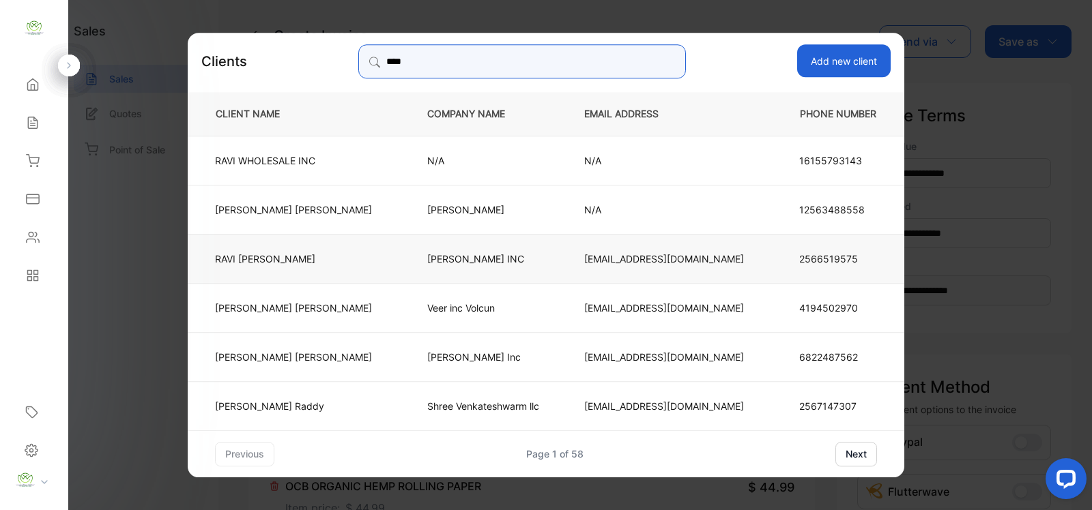
type input "****"
click at [408, 261] on td "[PERSON_NAME] INC" at bounding box center [483, 257] width 157 height 49
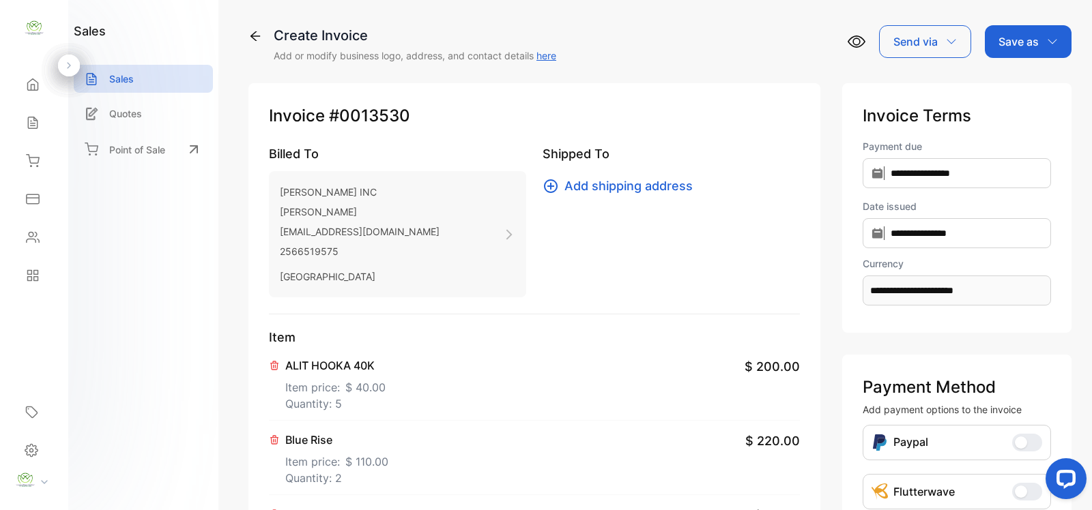
click at [1029, 40] on p "Save as" at bounding box center [1018, 41] width 40 height 16
click at [1018, 85] on div "Invoice" at bounding box center [1024, 86] width 78 height 27
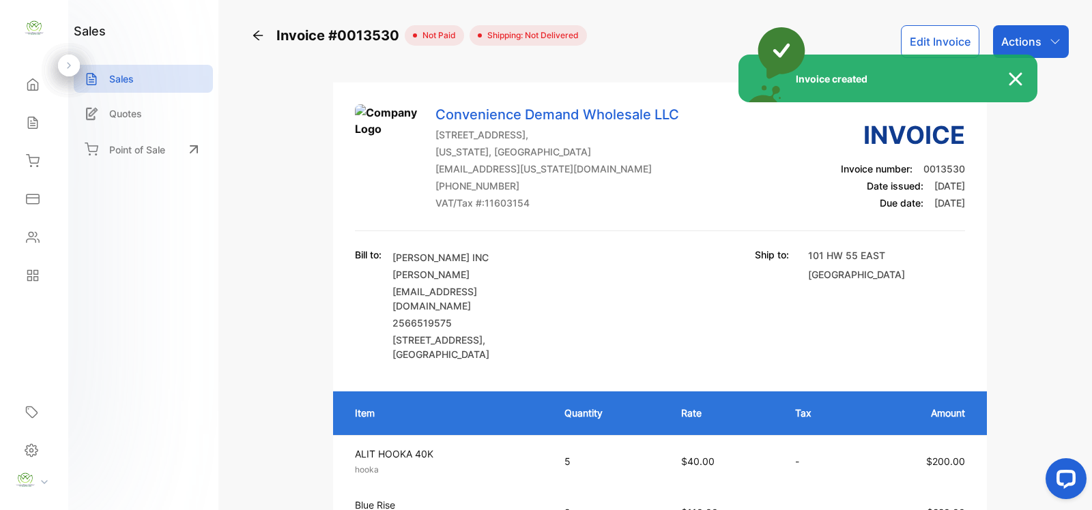
click at [1036, 41] on div "Invoice created" at bounding box center [546, 255] width 1092 height 510
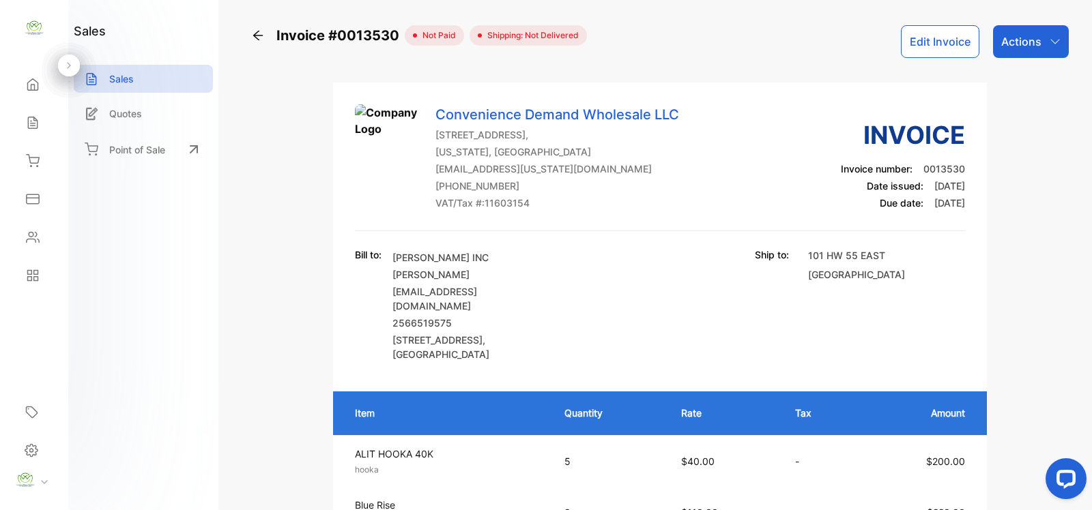
click at [1035, 42] on p "Actions" at bounding box center [1021, 41] width 40 height 16
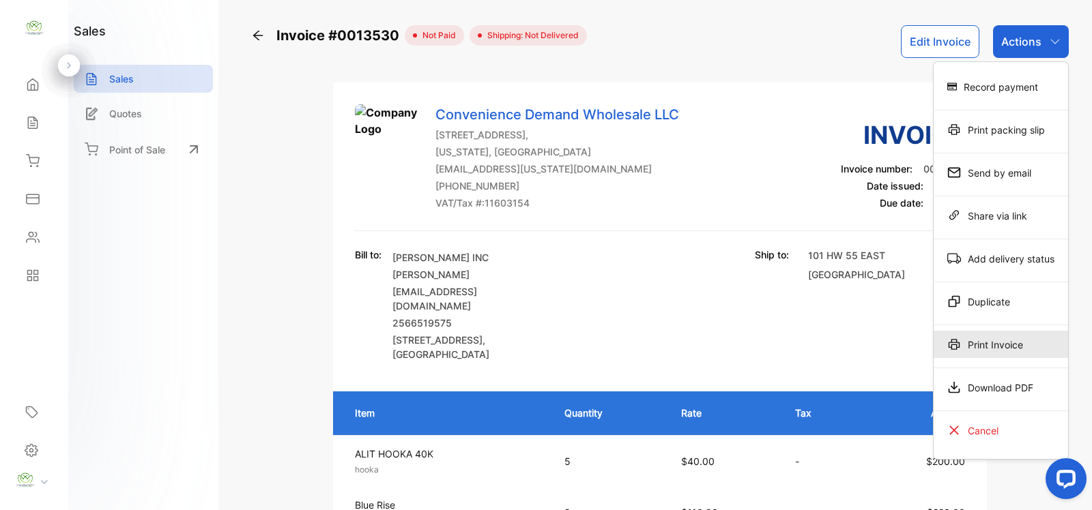
click at [990, 345] on div "Print Invoice" at bounding box center [1000, 344] width 134 height 27
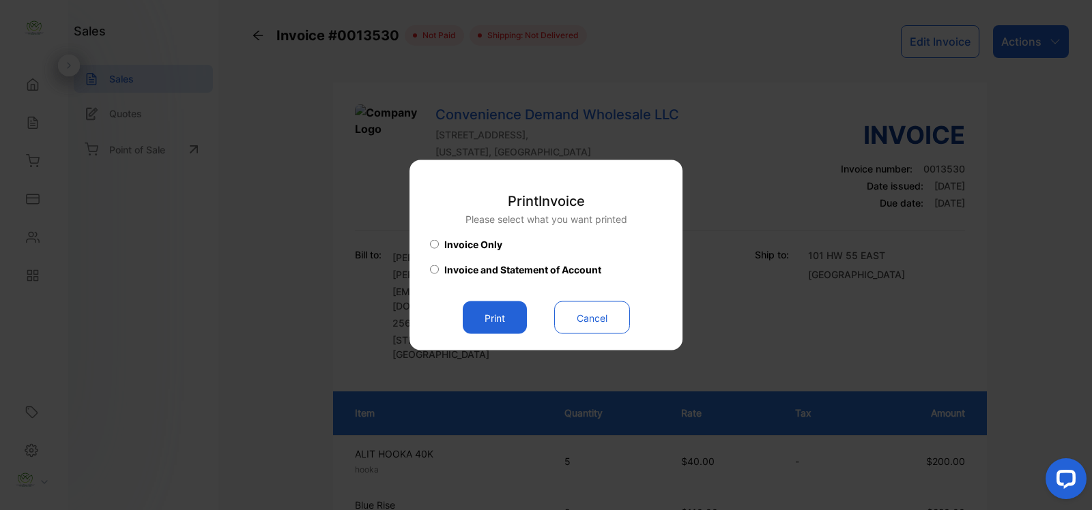
click at [501, 317] on button "Print" at bounding box center [495, 318] width 64 height 33
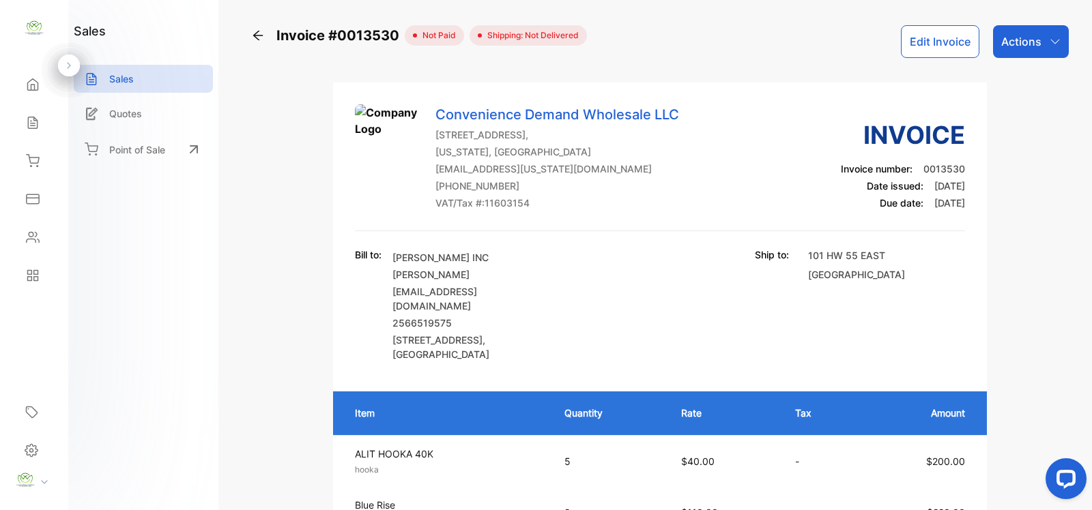
click at [1022, 43] on p "Actions" at bounding box center [1021, 41] width 40 height 16
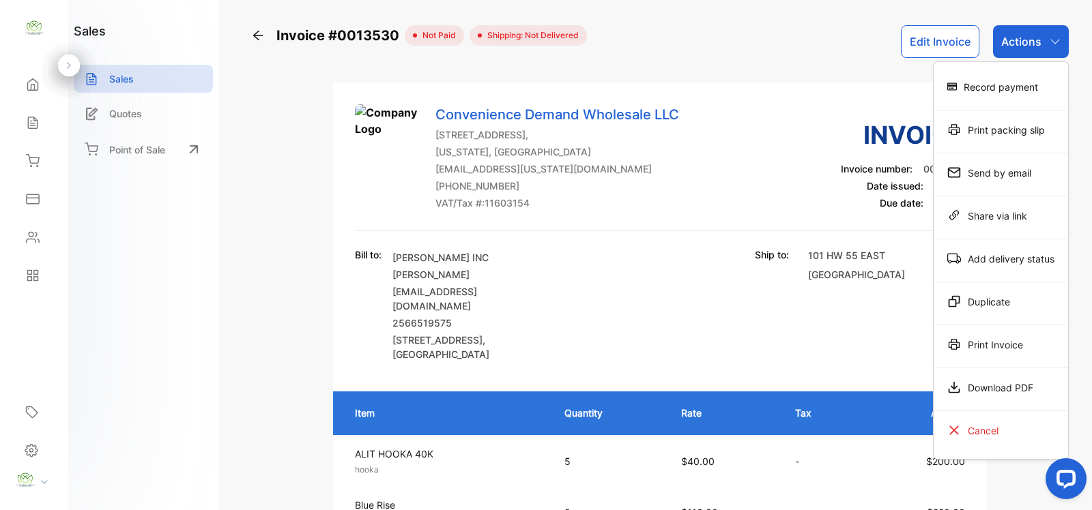
click at [1003, 83] on div "Record payment" at bounding box center [1000, 86] width 134 height 27
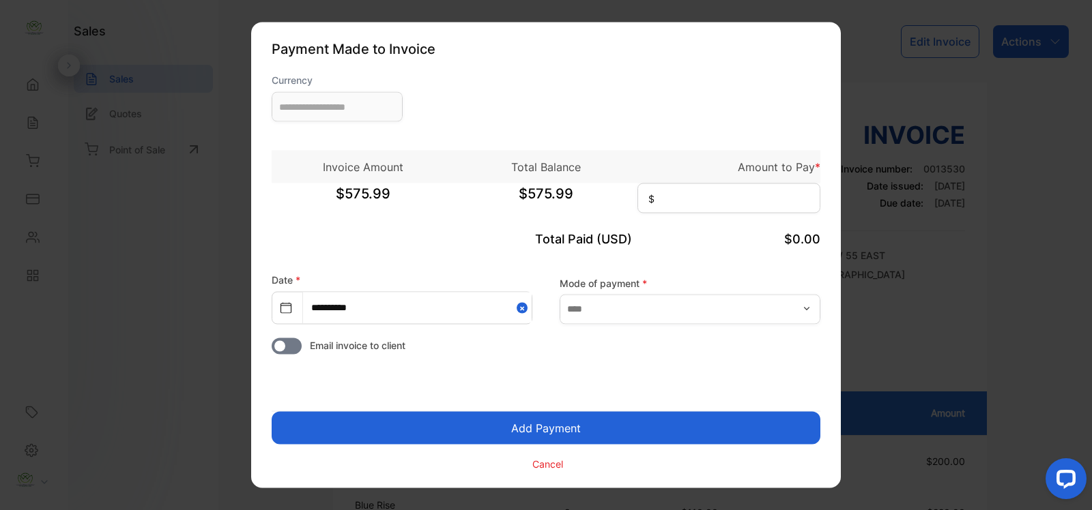
type input "**********"
click at [698, 203] on input at bounding box center [728, 199] width 183 height 30
type input "******"
click at [566, 424] on button "Add Payment" at bounding box center [546, 428] width 548 height 33
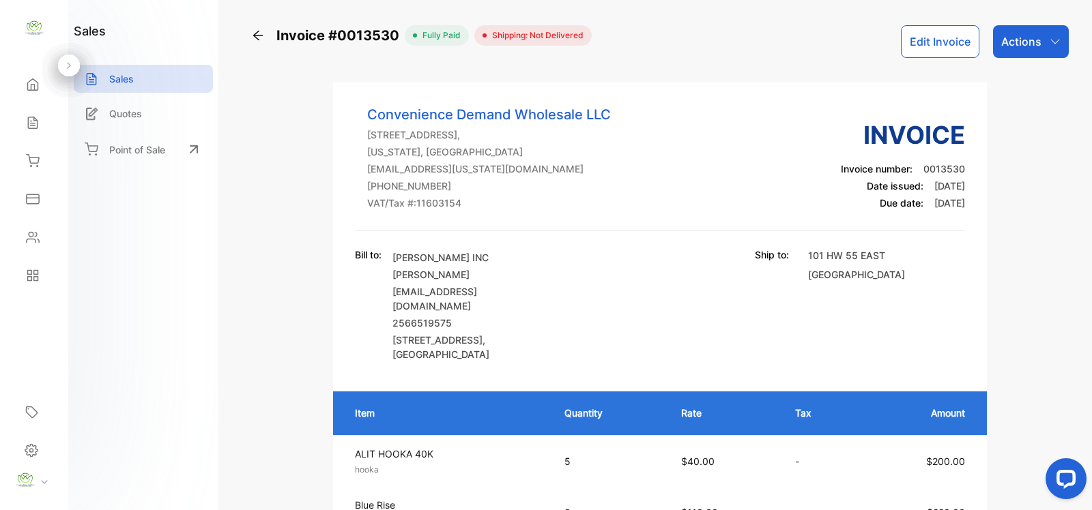
click at [1022, 41] on p "Actions" at bounding box center [1021, 41] width 40 height 16
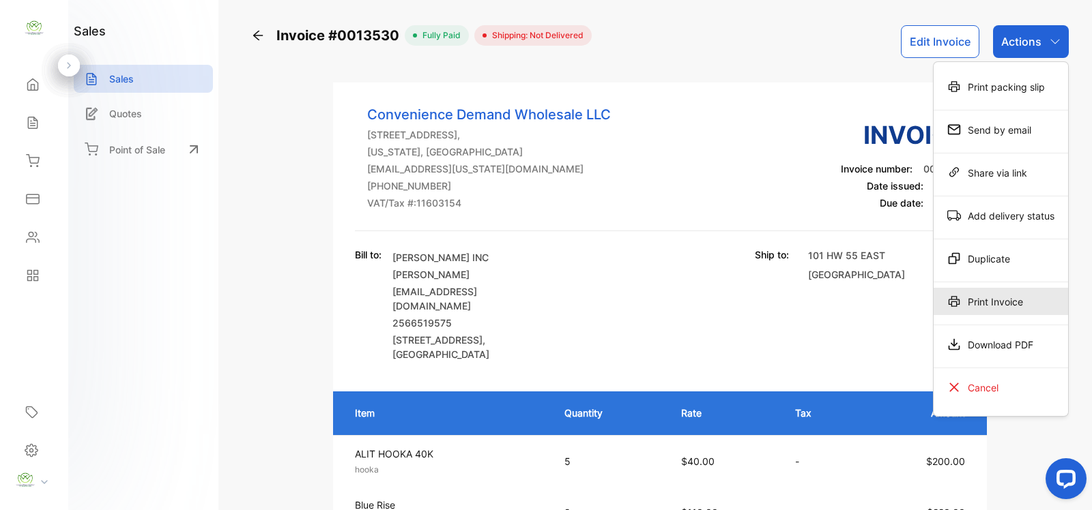
click at [998, 306] on div "Print Invoice" at bounding box center [1000, 301] width 134 height 27
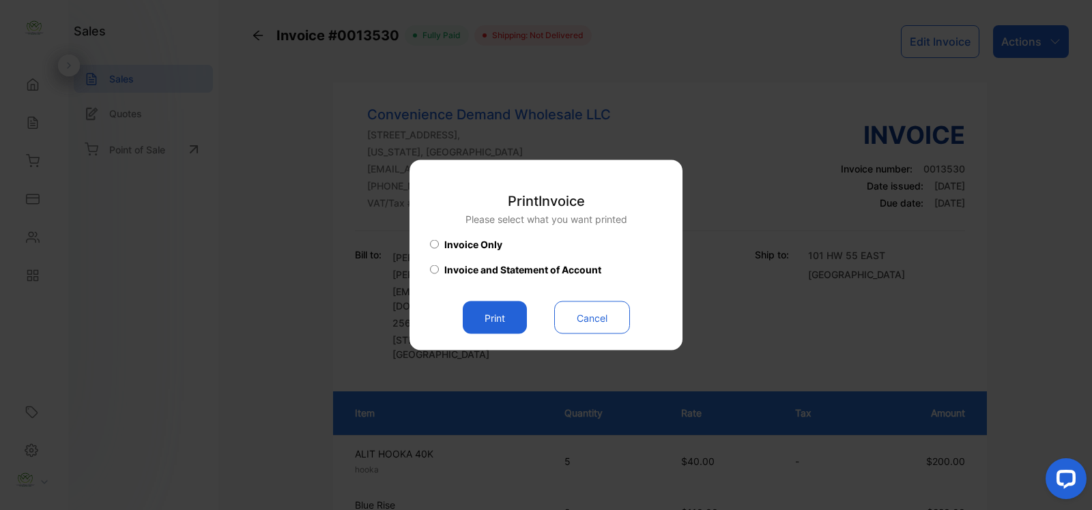
click at [510, 319] on button "Print" at bounding box center [495, 318] width 64 height 33
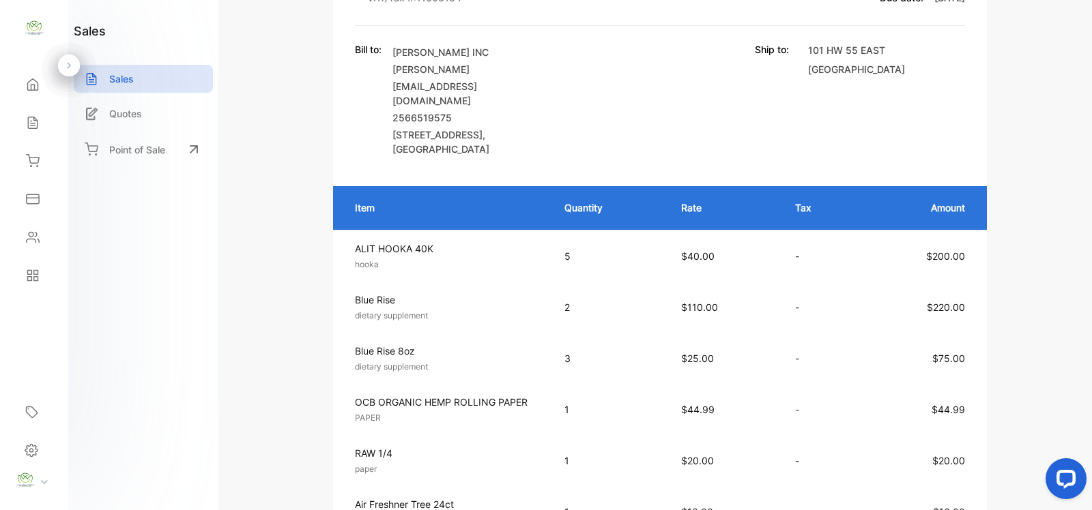
scroll to position [199, 0]
